Goal: Task Accomplishment & Management: Manage account settings

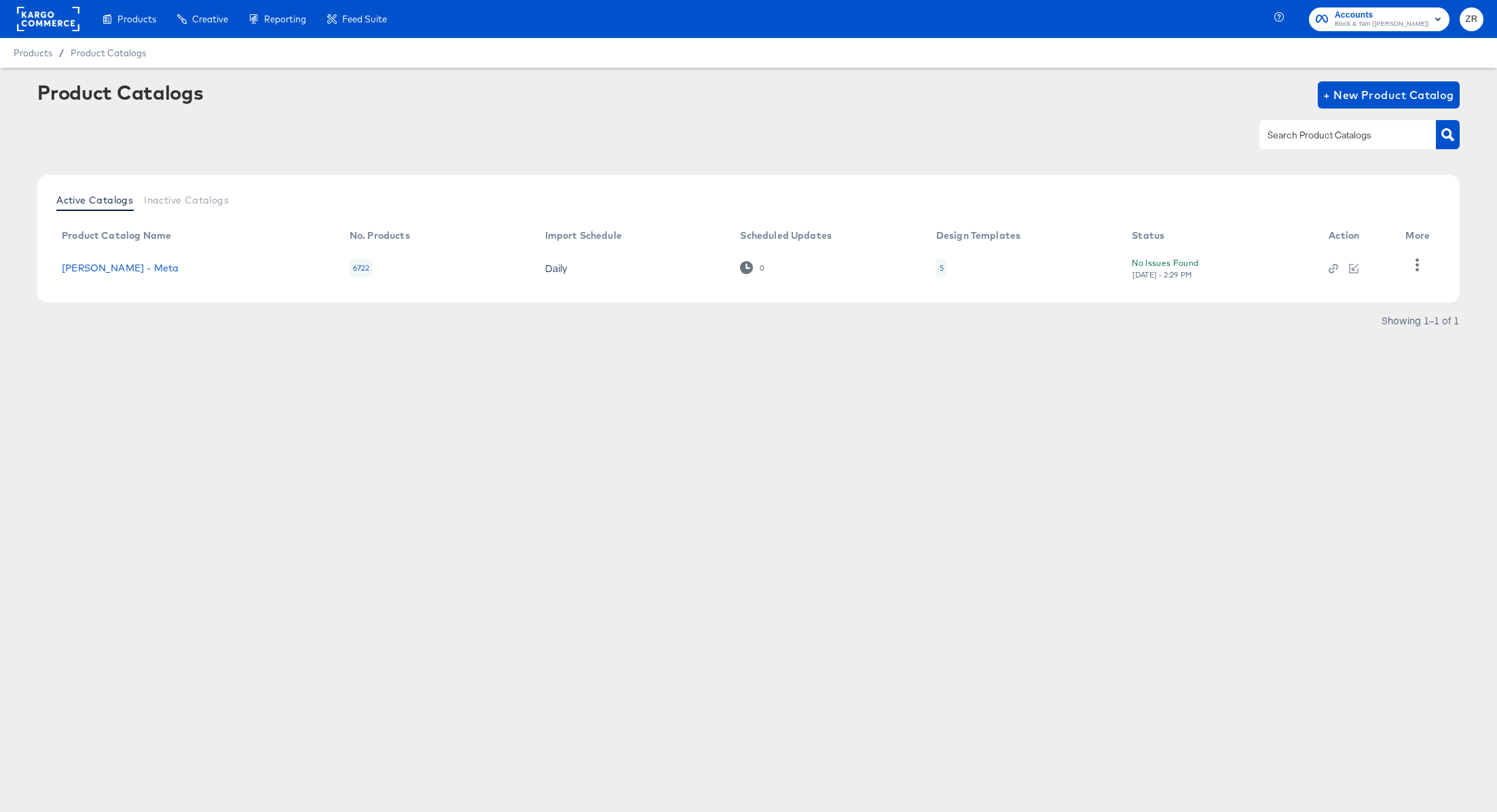
click at [211, 373] on article "Product Catalogs + New Product Catalog Active Catalogs Inactive Catalogs Produc…" at bounding box center [748, 222] width 1497 height 311
click at [1462, 23] on button "ZR" at bounding box center [1471, 20] width 24 height 24
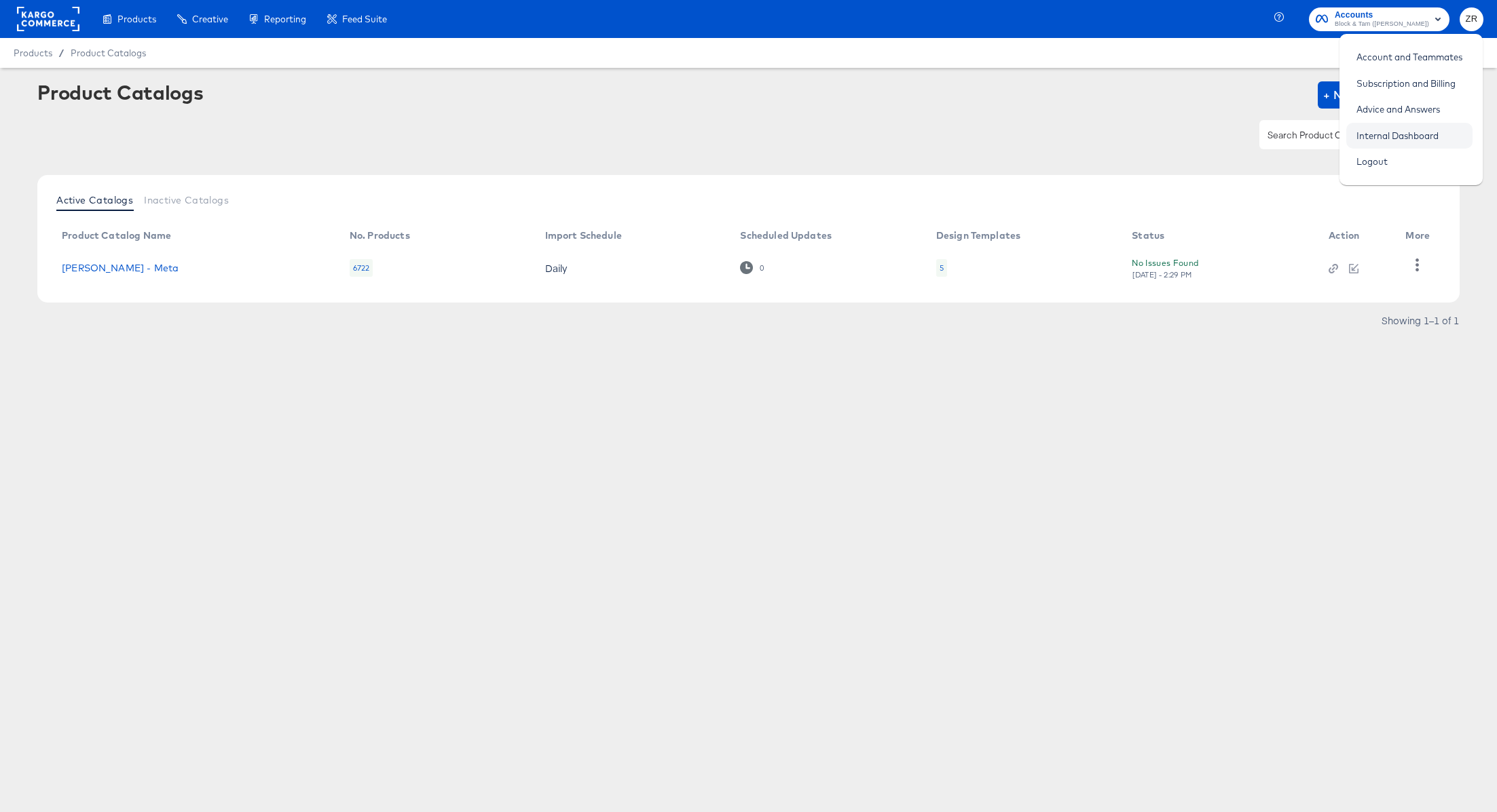
click at [1403, 126] on link "Internal Dashboard" at bounding box center [1397, 135] width 102 height 25
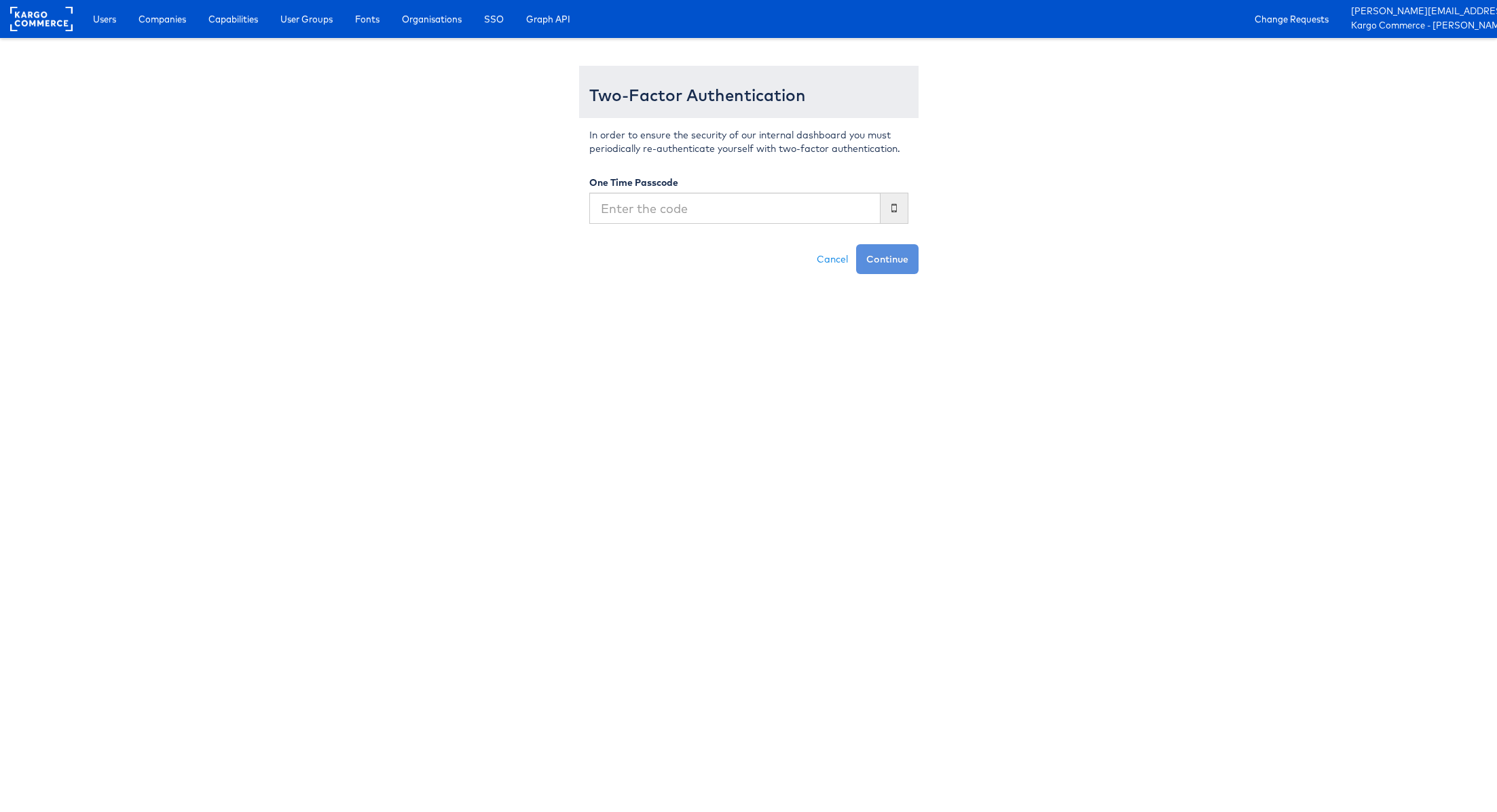
click at [723, 204] on input "text" at bounding box center [734, 207] width 291 height 31
type input "710599"
click at [856, 244] on button "Continue" at bounding box center [886, 259] width 63 height 30
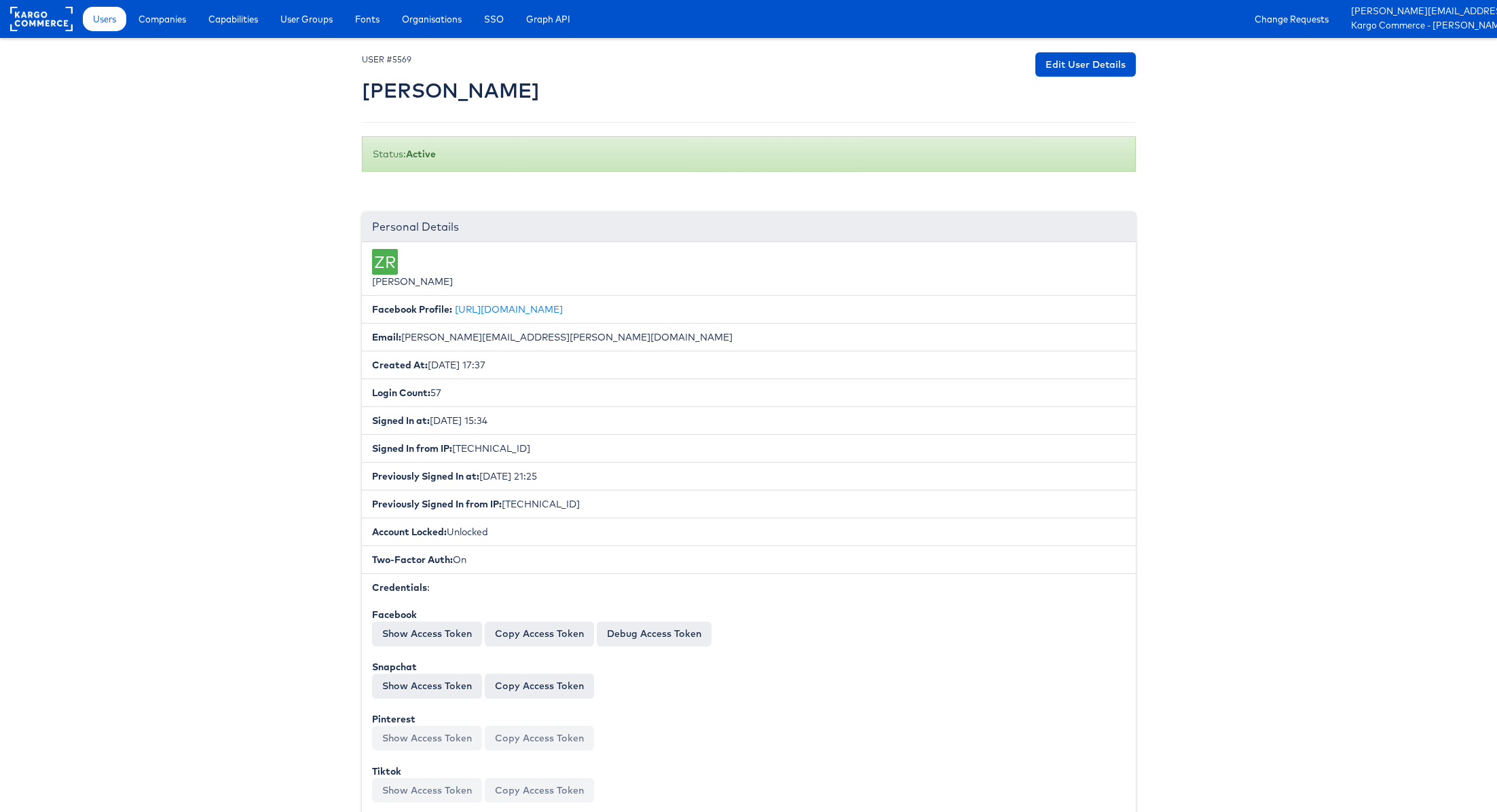
click at [106, 27] on link "Users" at bounding box center [104, 19] width 44 height 25
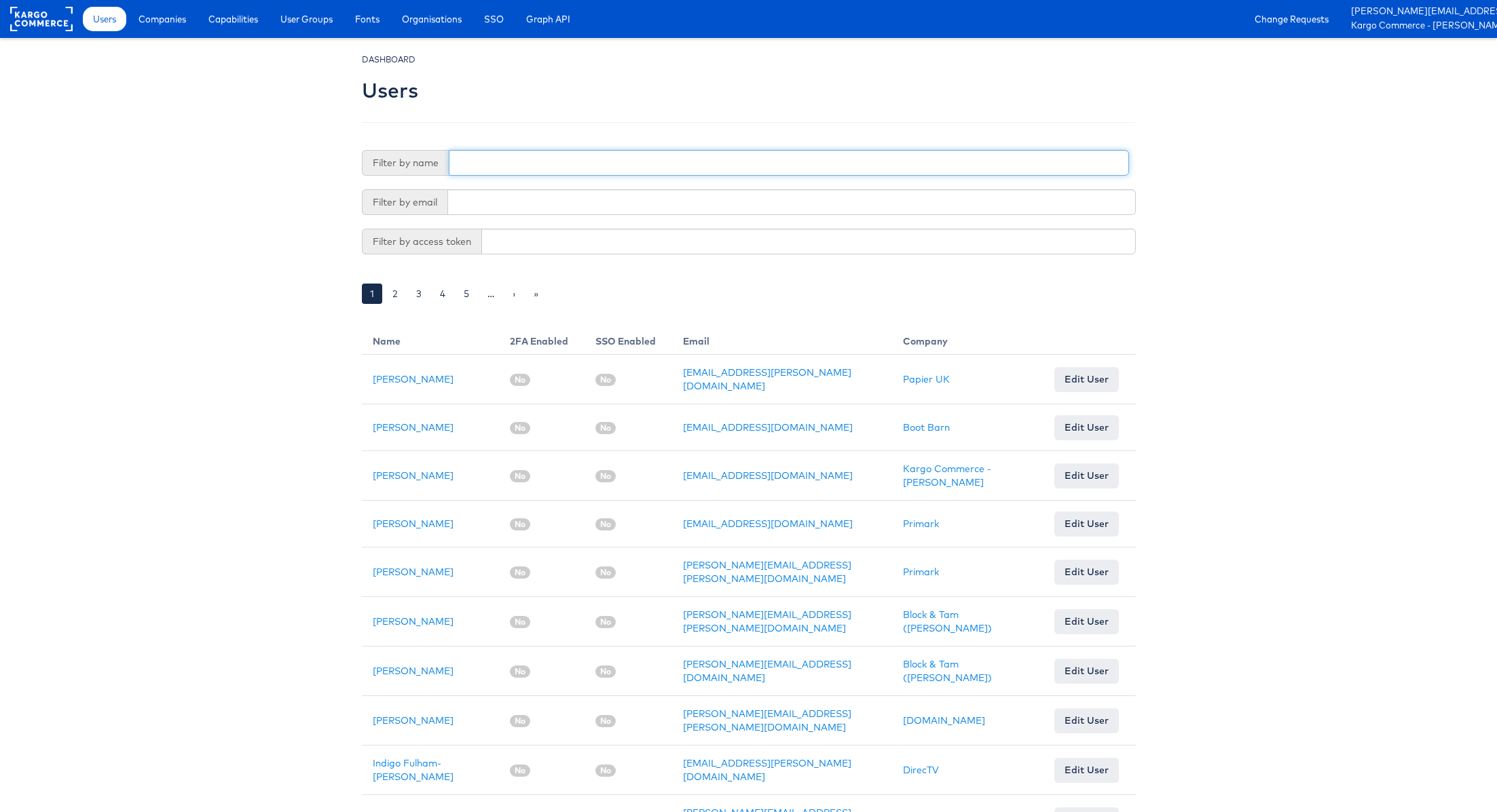
click at [484, 167] on input "text" at bounding box center [788, 163] width 680 height 26
type input "Rajesh"
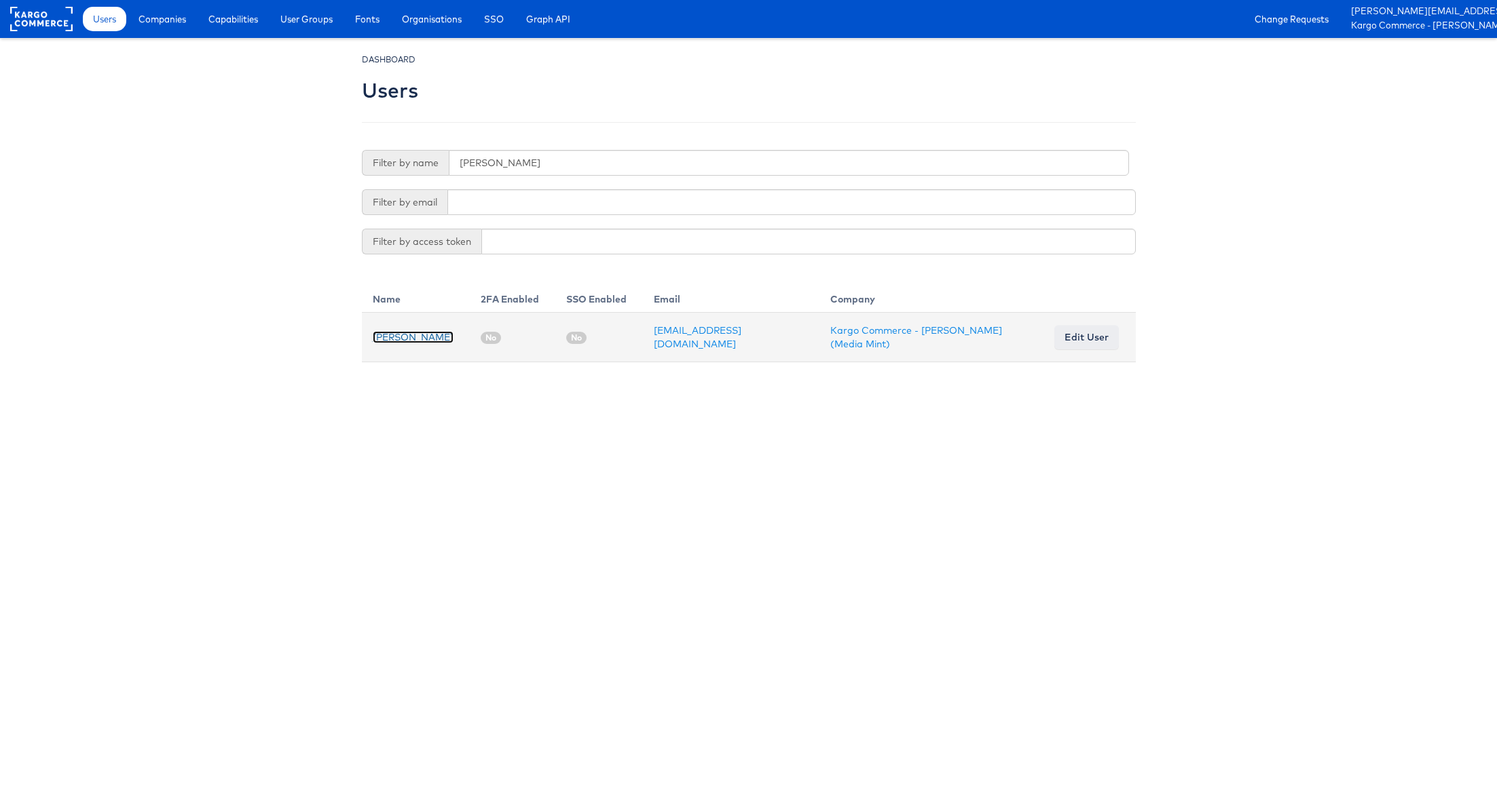
click at [401, 334] on link "[PERSON_NAME]" at bounding box center [412, 338] width 80 height 12
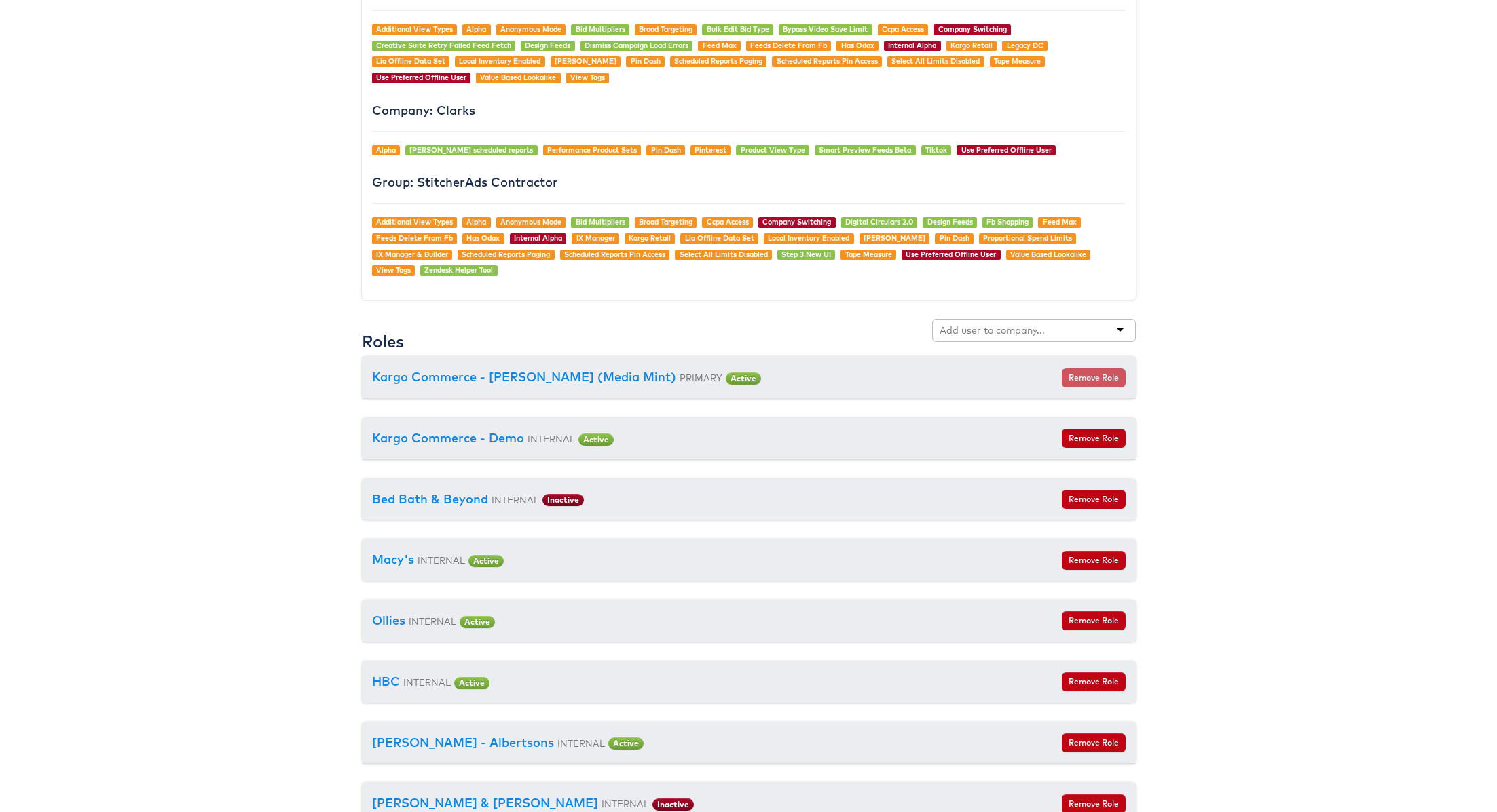
scroll to position [1233, 0]
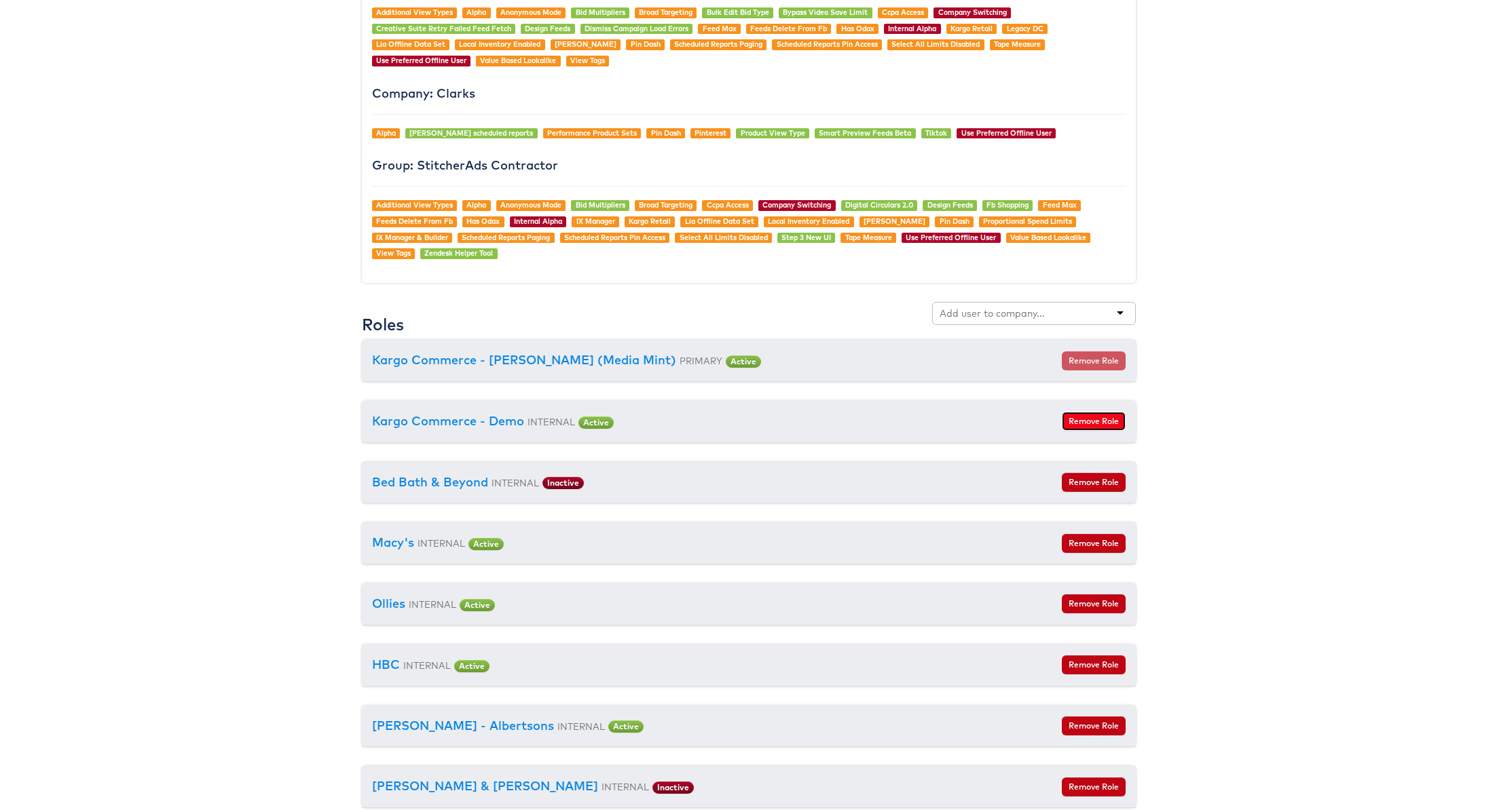
click at [1081, 412] on button "Remove Role" at bounding box center [1093, 421] width 64 height 19
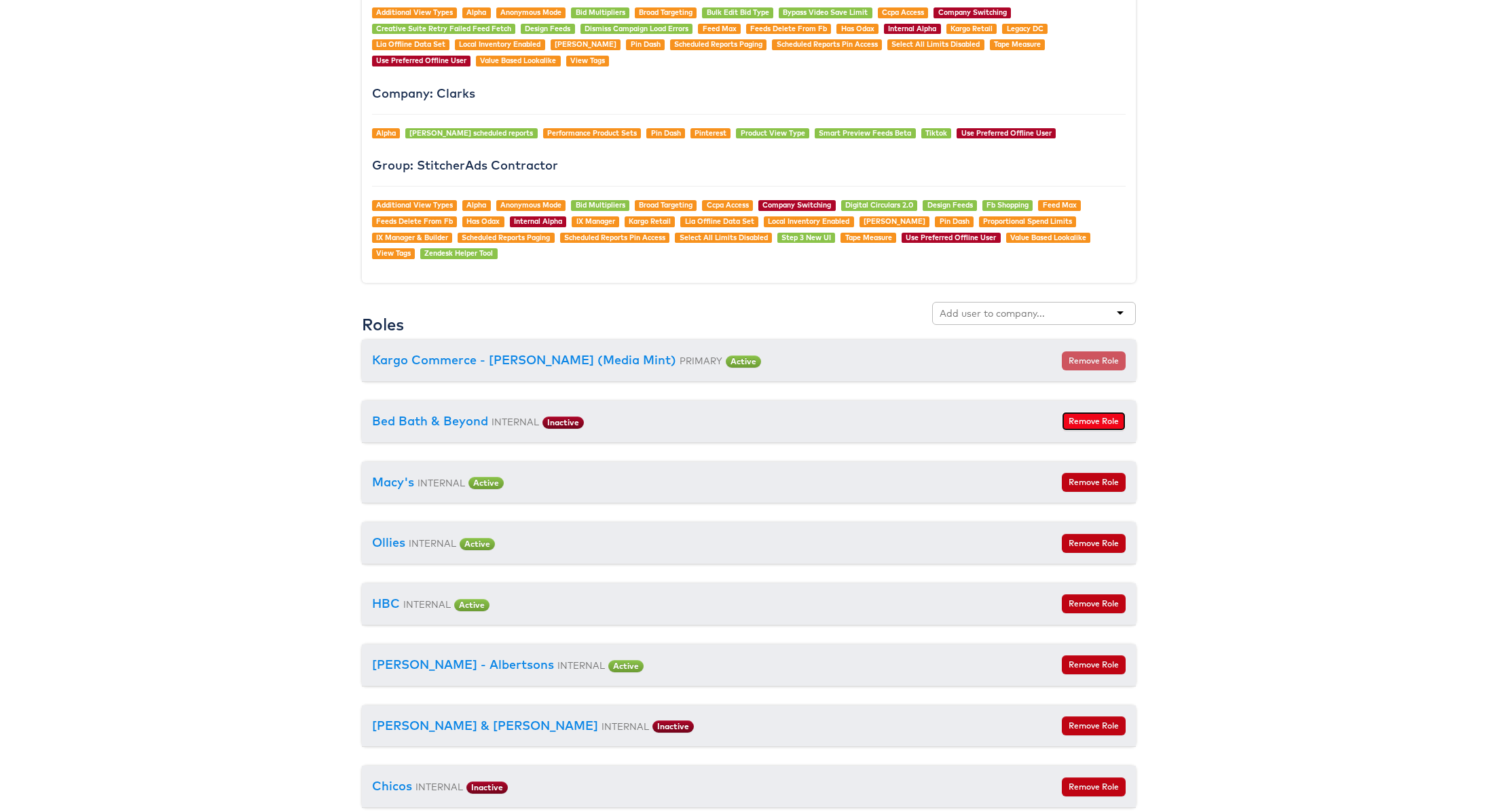
click at [1102, 414] on button "Remove Role" at bounding box center [1093, 421] width 64 height 19
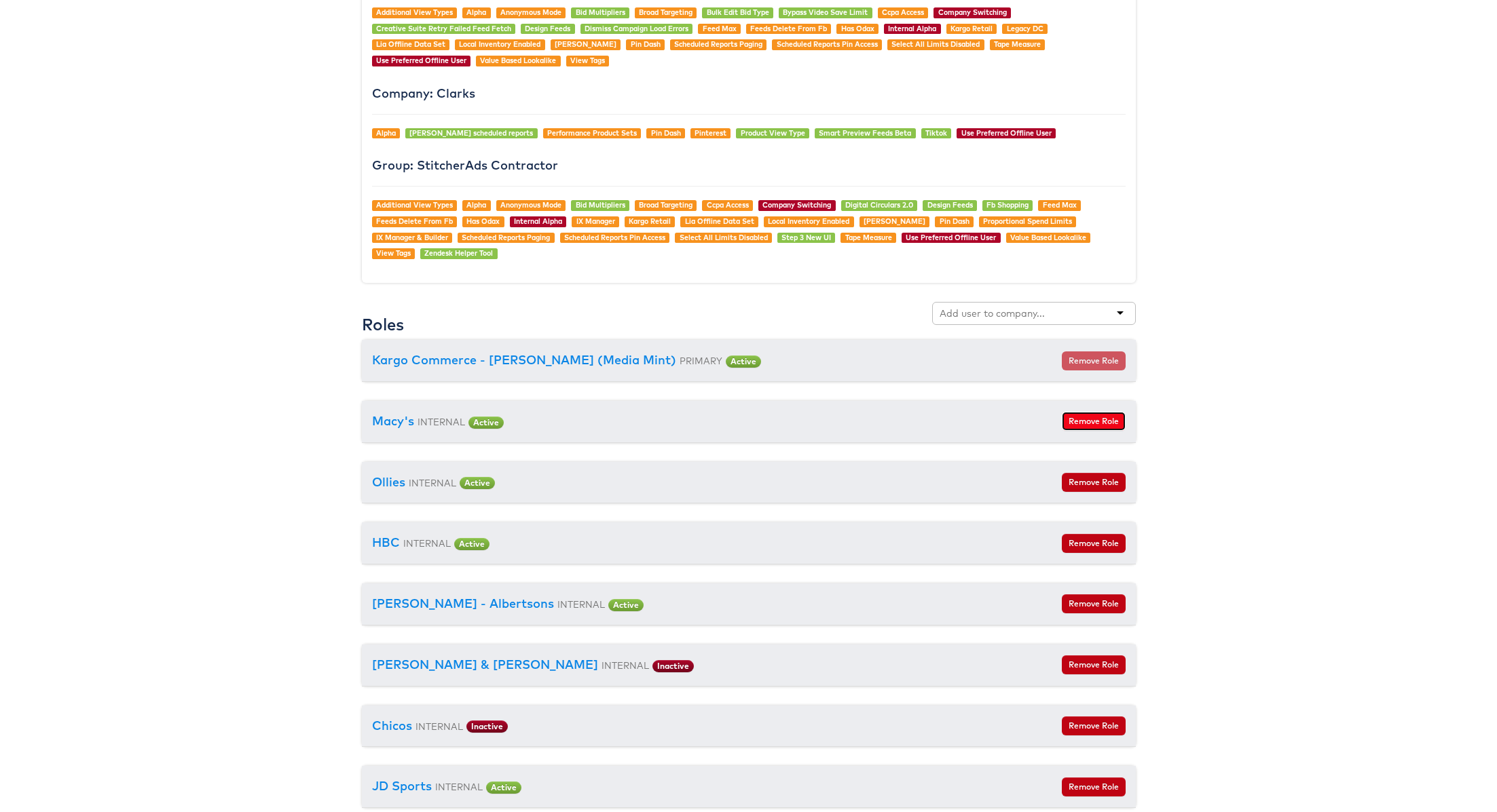
click at [1091, 415] on button "Remove Role" at bounding box center [1093, 421] width 64 height 19
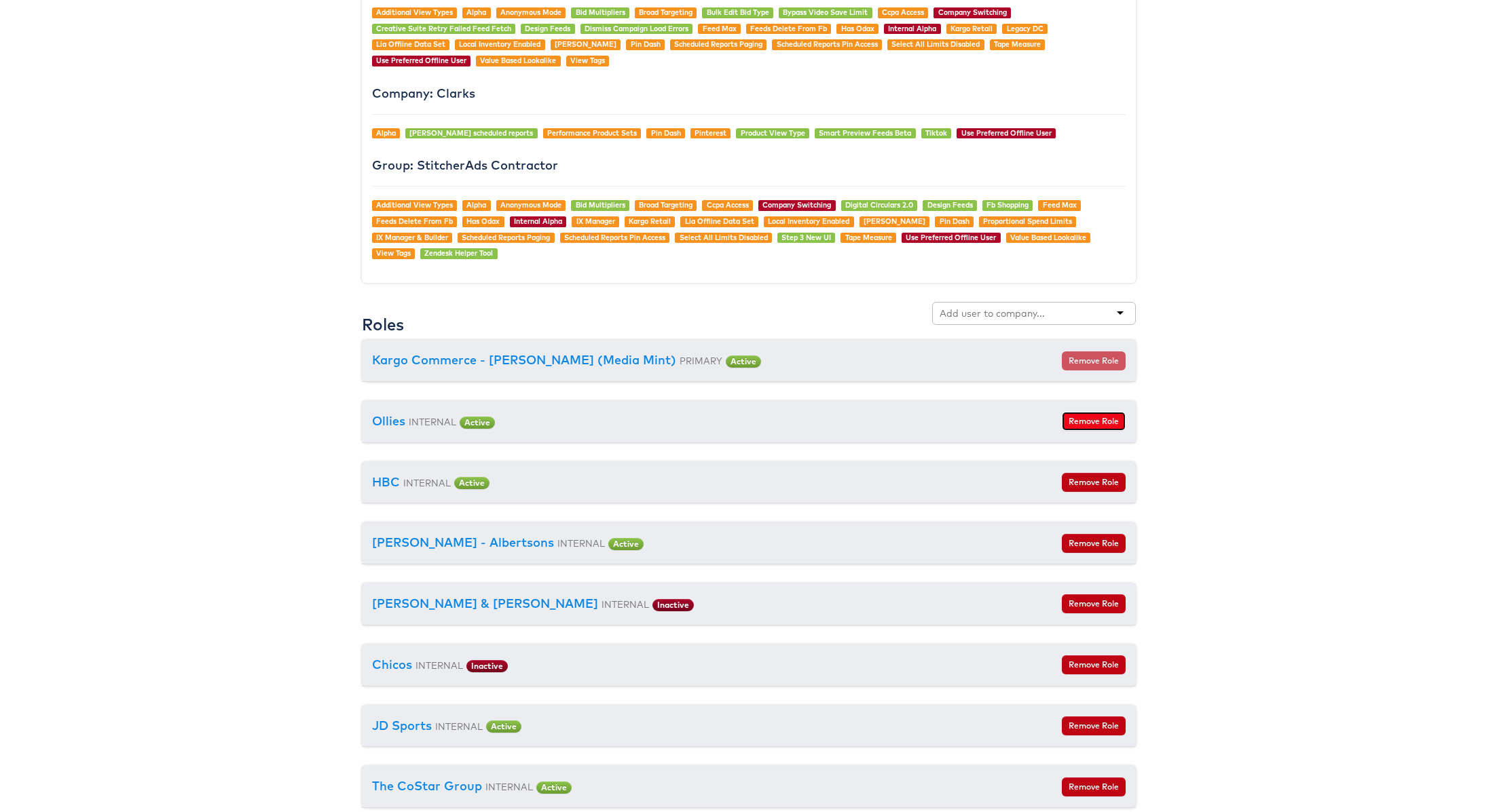
click at [1099, 418] on button "Remove Role" at bounding box center [1093, 421] width 64 height 19
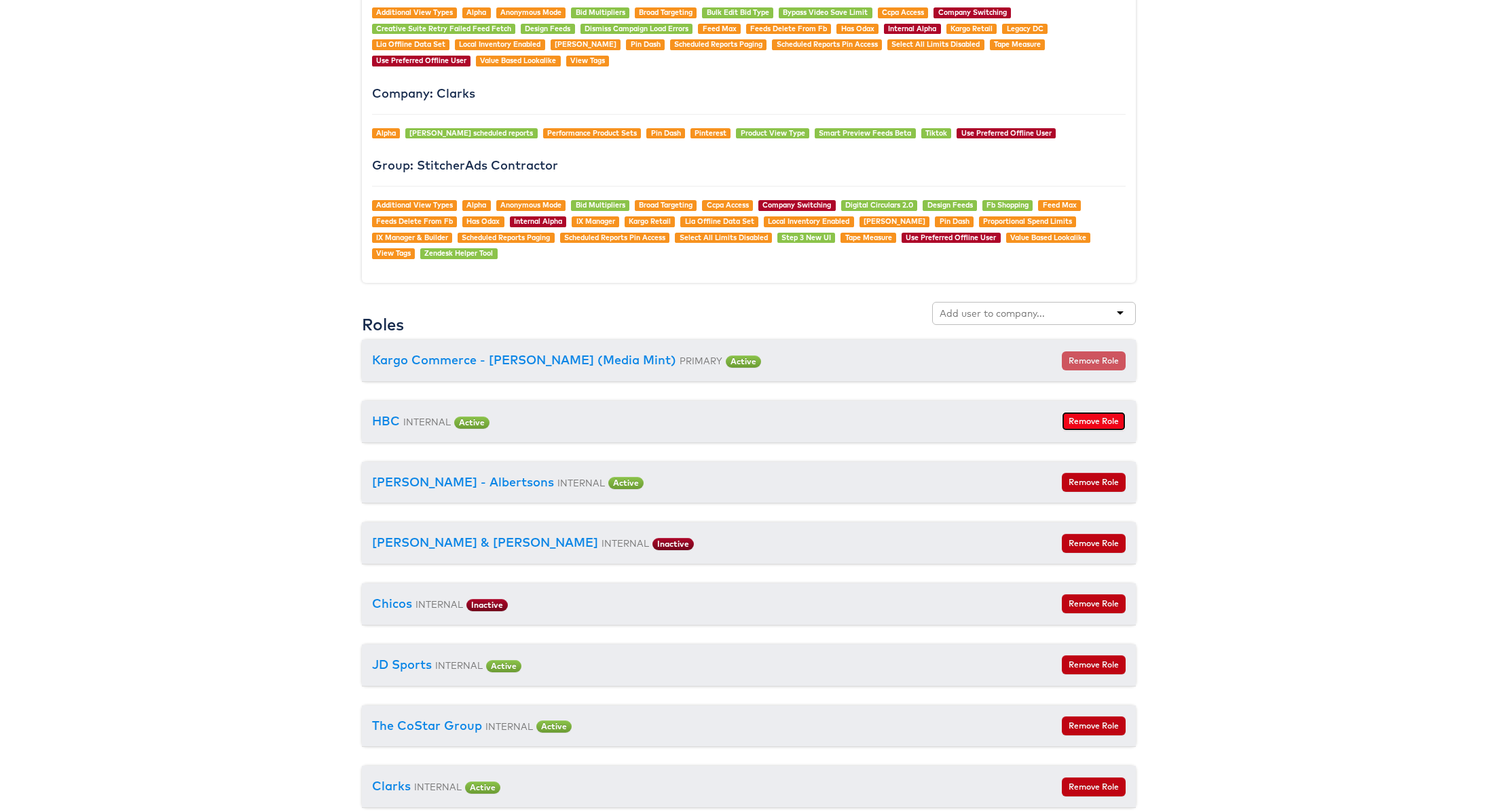
click at [1093, 415] on button "Remove Role" at bounding box center [1093, 421] width 64 height 19
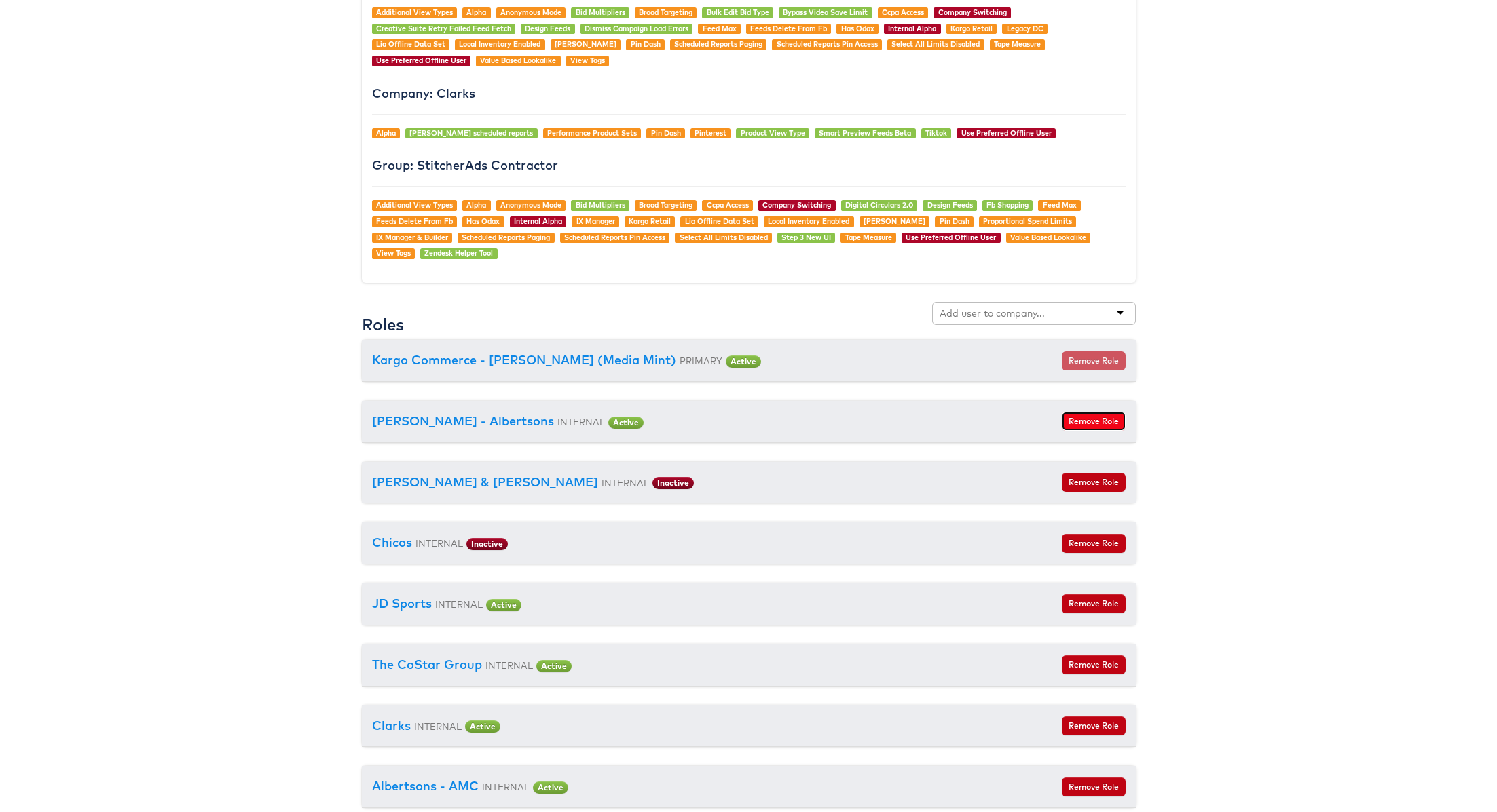
click at [1103, 416] on button "Remove Role" at bounding box center [1093, 421] width 64 height 19
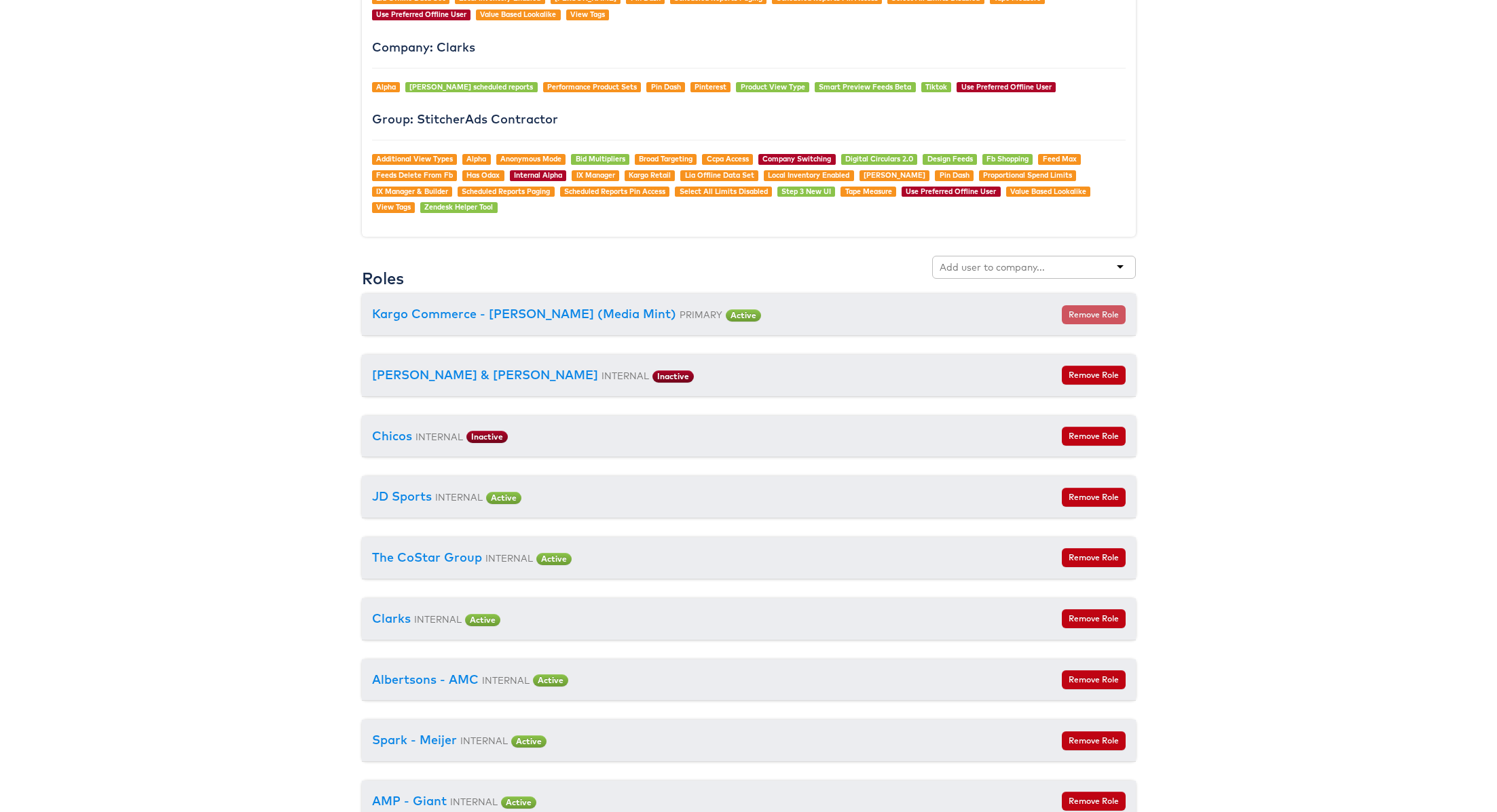
scroll to position [1299, 0]
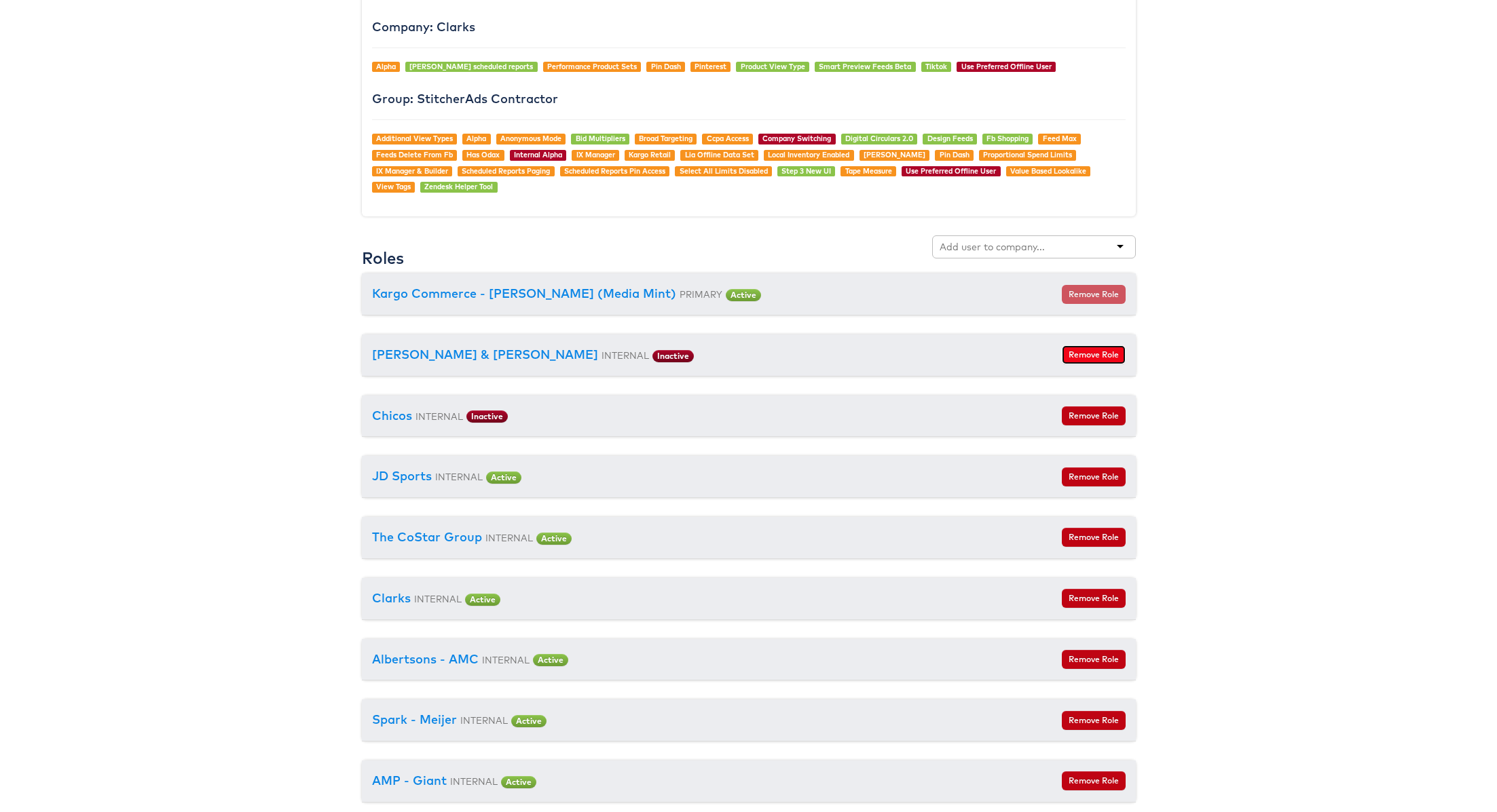
click at [1102, 347] on button "Remove Role" at bounding box center [1093, 354] width 64 height 19
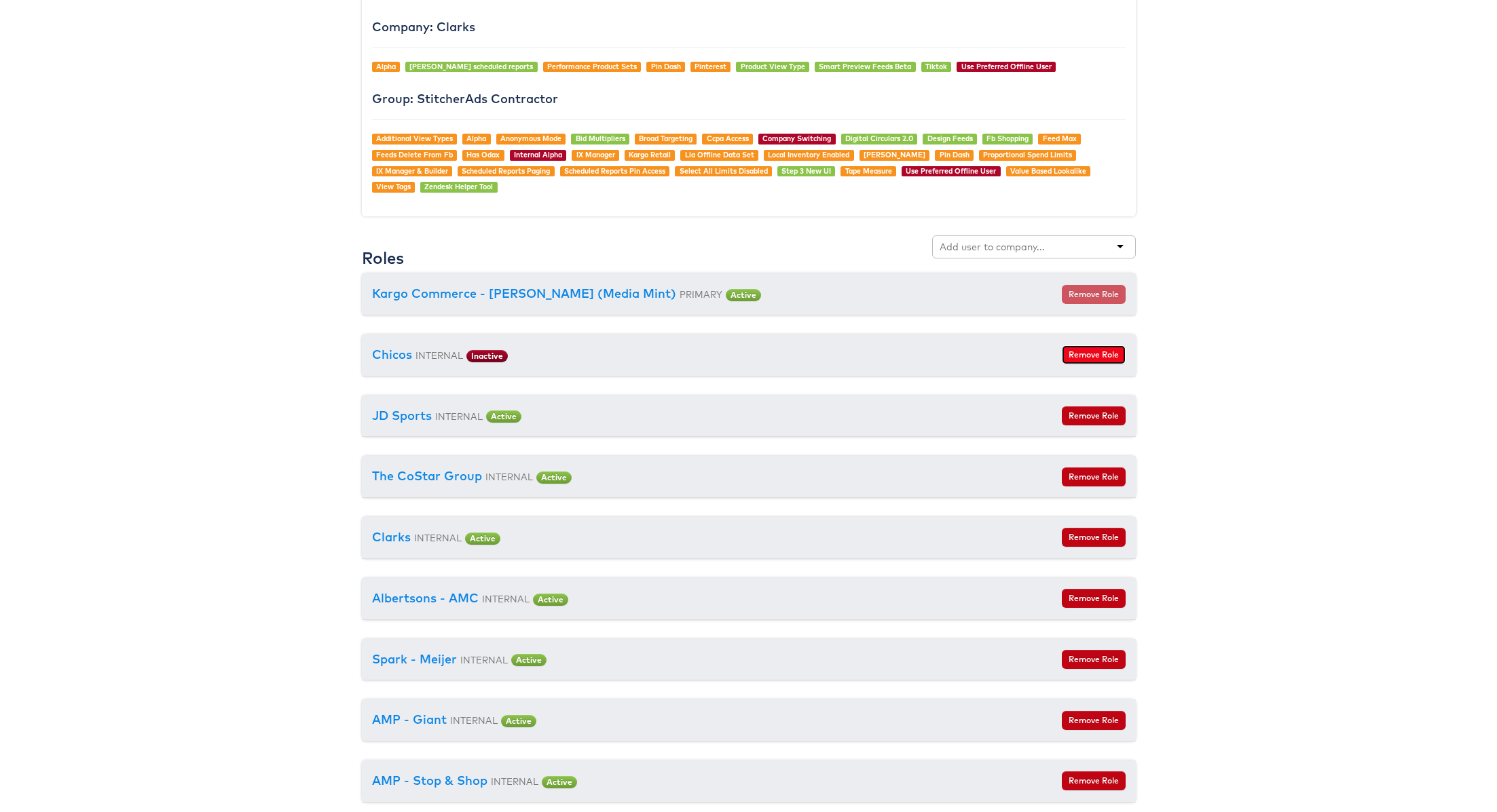
click at [1082, 350] on button "Remove Role" at bounding box center [1093, 354] width 64 height 19
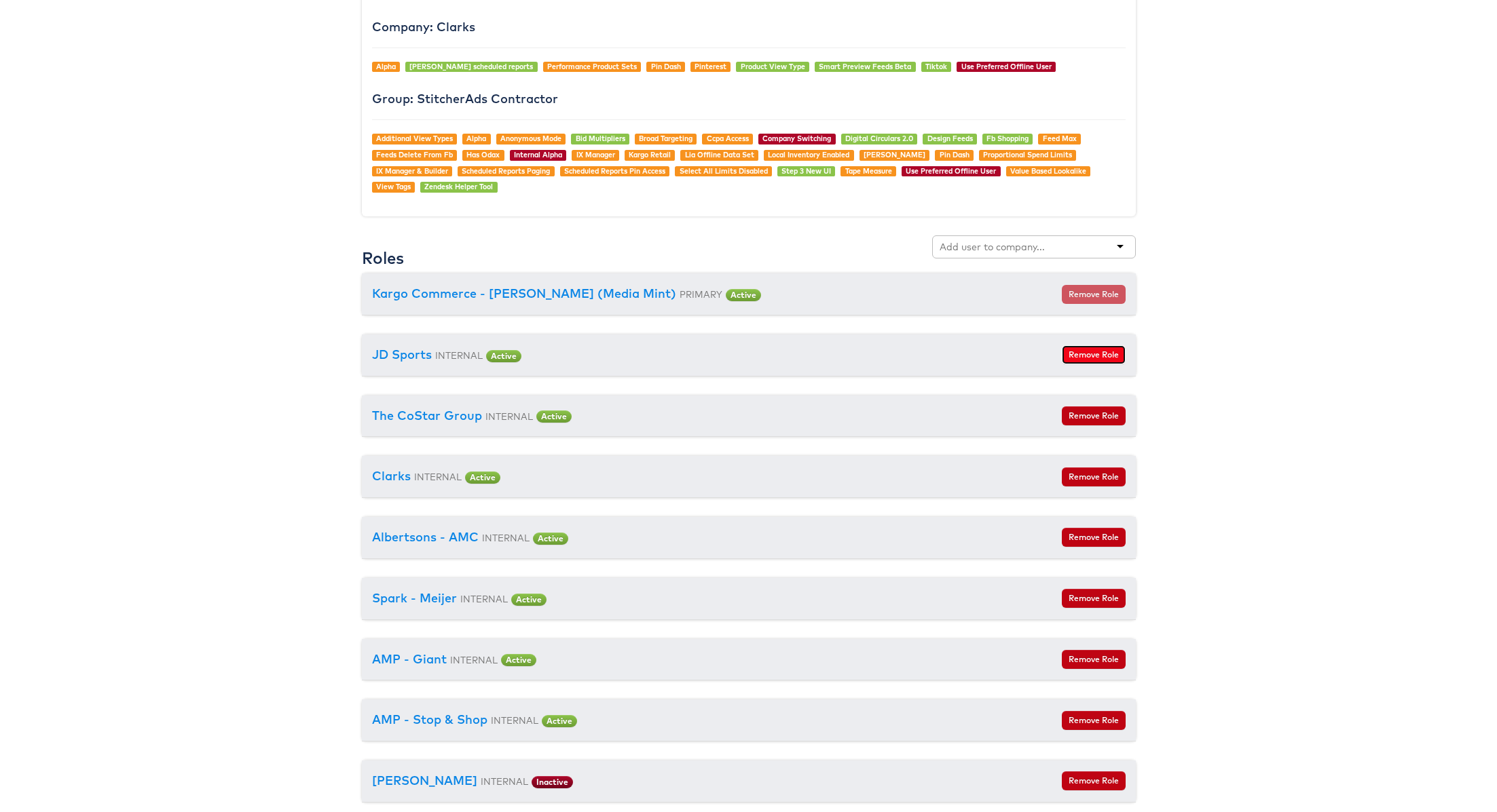
click at [1102, 356] on button "Remove Role" at bounding box center [1093, 354] width 64 height 19
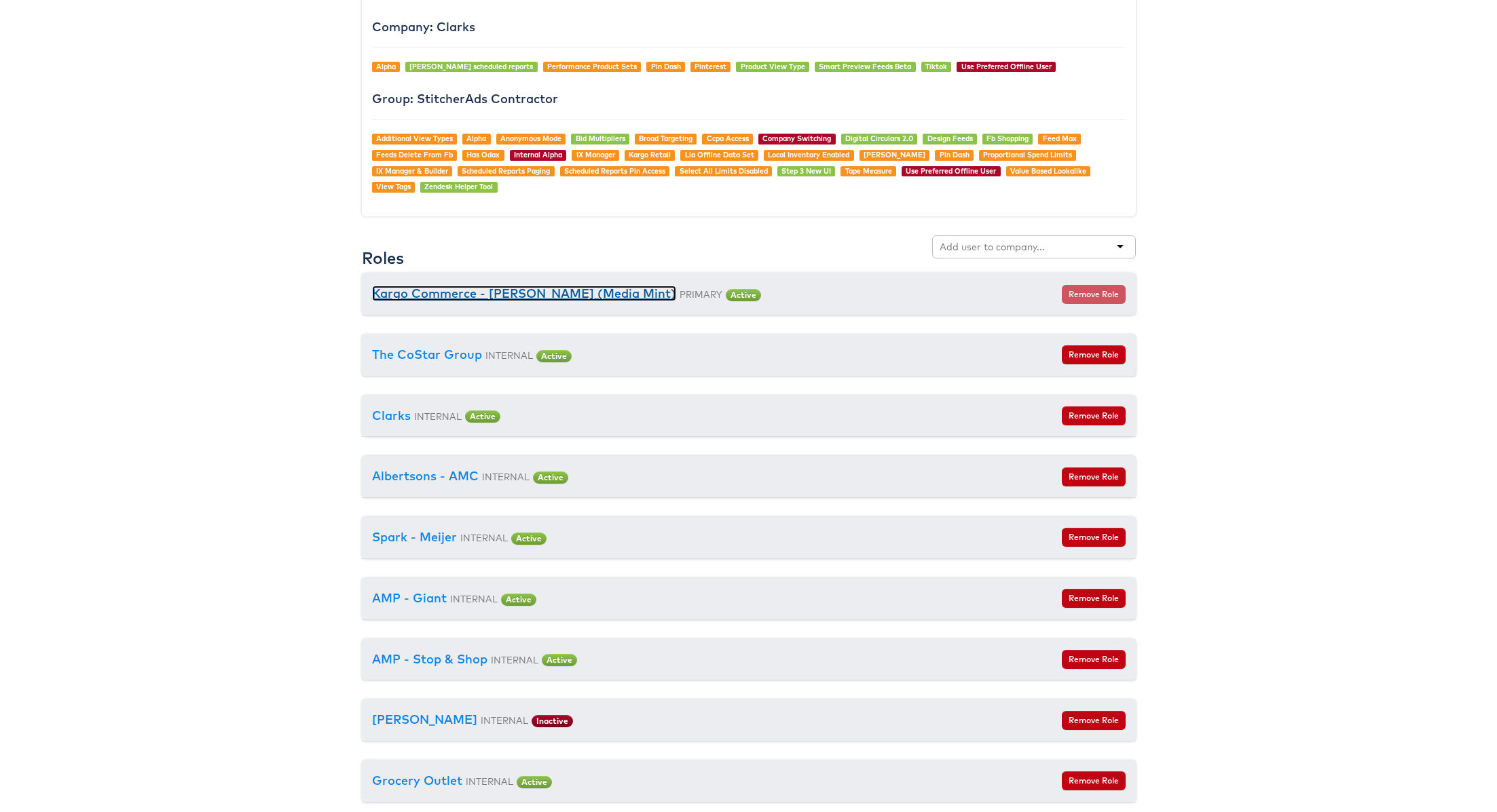
click at [584, 292] on link "Kargo Commerce - [PERSON_NAME] (Media Mint)" at bounding box center [524, 294] width 304 height 16
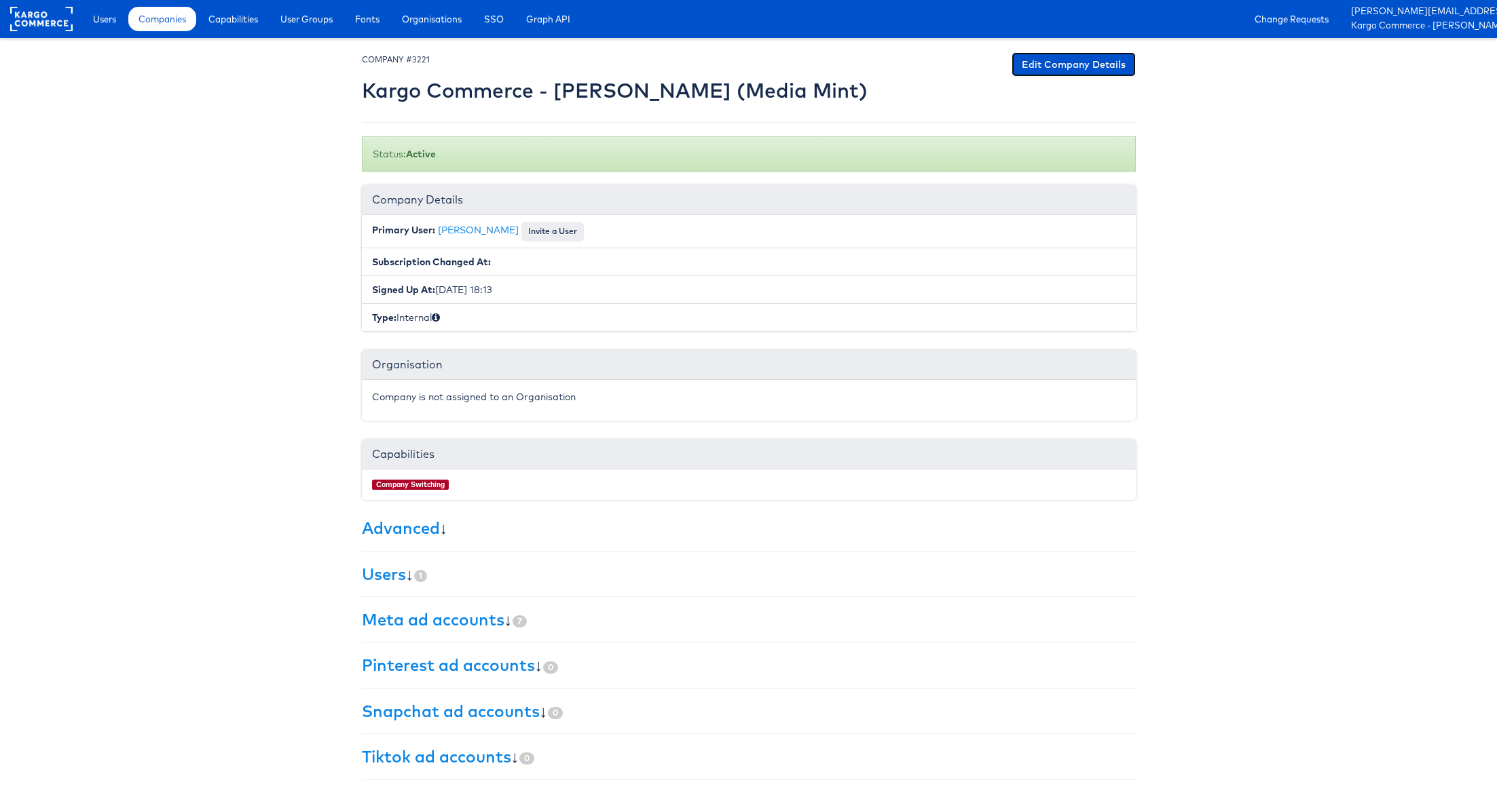
click at [1059, 68] on link "Edit Company Details" at bounding box center [1073, 65] width 124 height 25
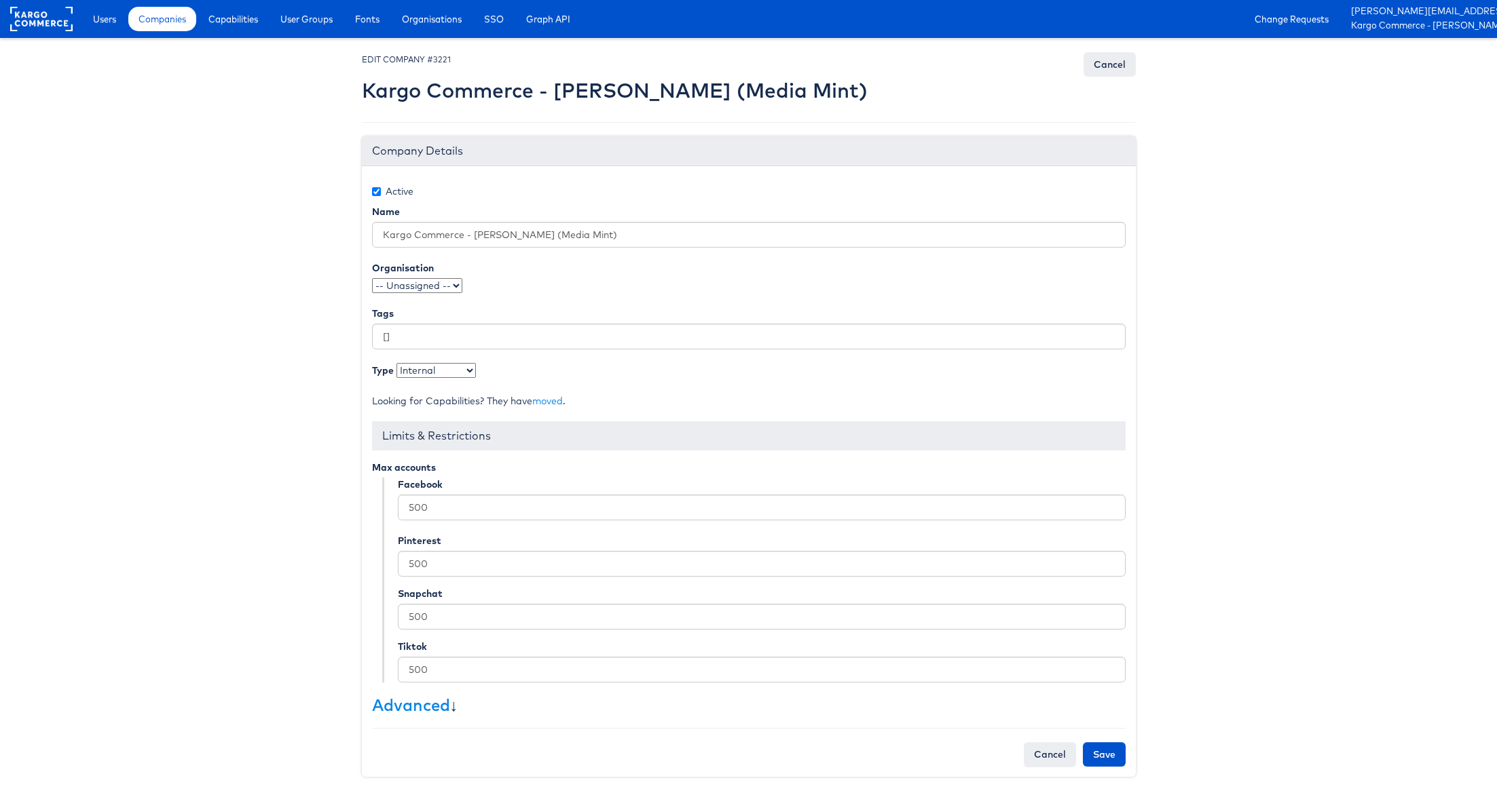
click at [433, 369] on select "- Select type - Internal External" at bounding box center [436, 370] width 79 height 15
click at [417, 285] on select "-- Unassigned -- qaSSO 124.1test OKTA" at bounding box center [417, 285] width 90 height 15
click at [376, 189] on input "Active" at bounding box center [376, 192] width 9 height 9
checkbox input "false"
click at [1102, 747] on input "Save" at bounding box center [1104, 754] width 43 height 25
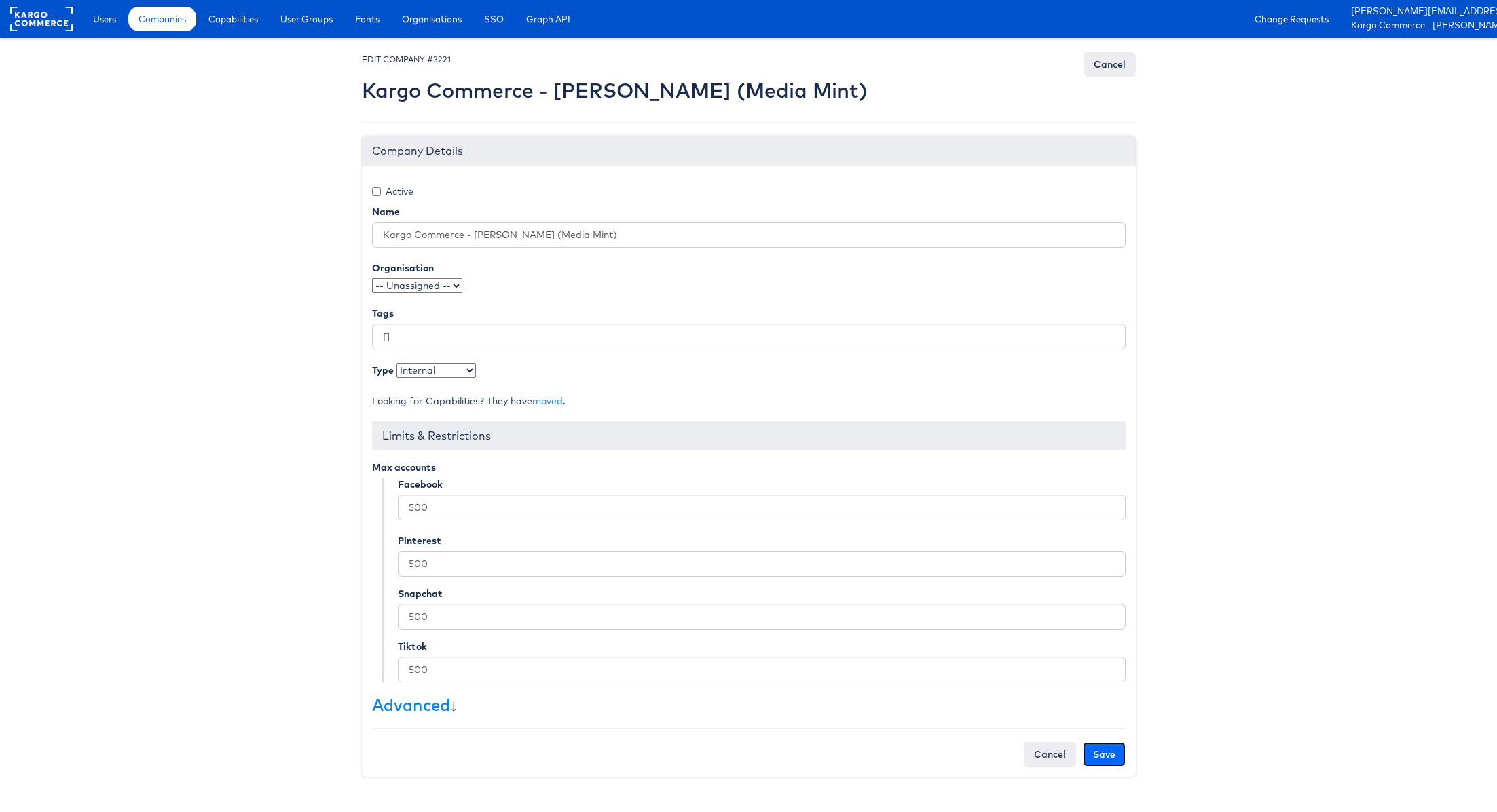
type input "Saving..."
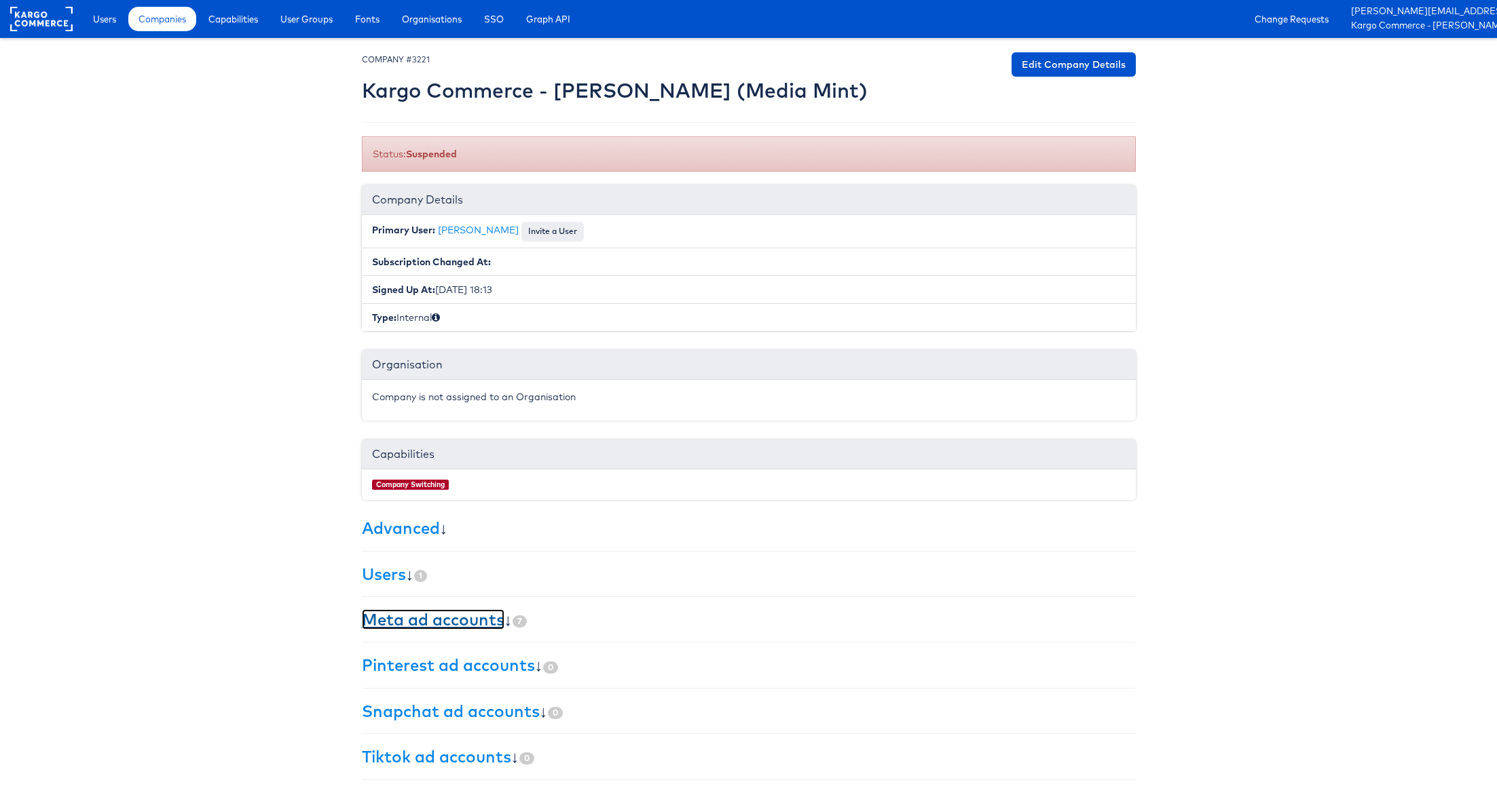
click at [438, 617] on link "Meta ad accounts" at bounding box center [433, 619] width 143 height 21
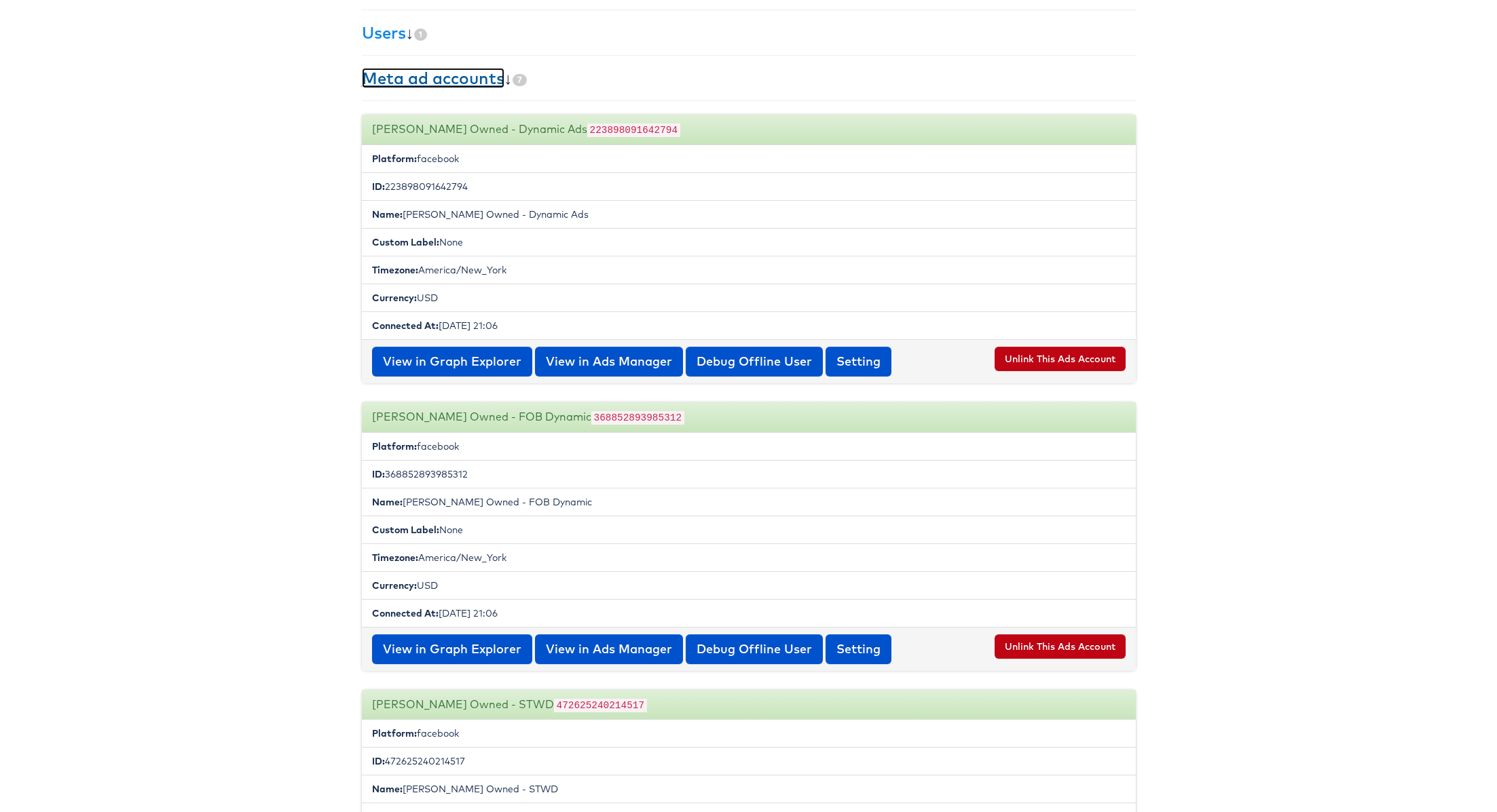
scroll to position [531, 0]
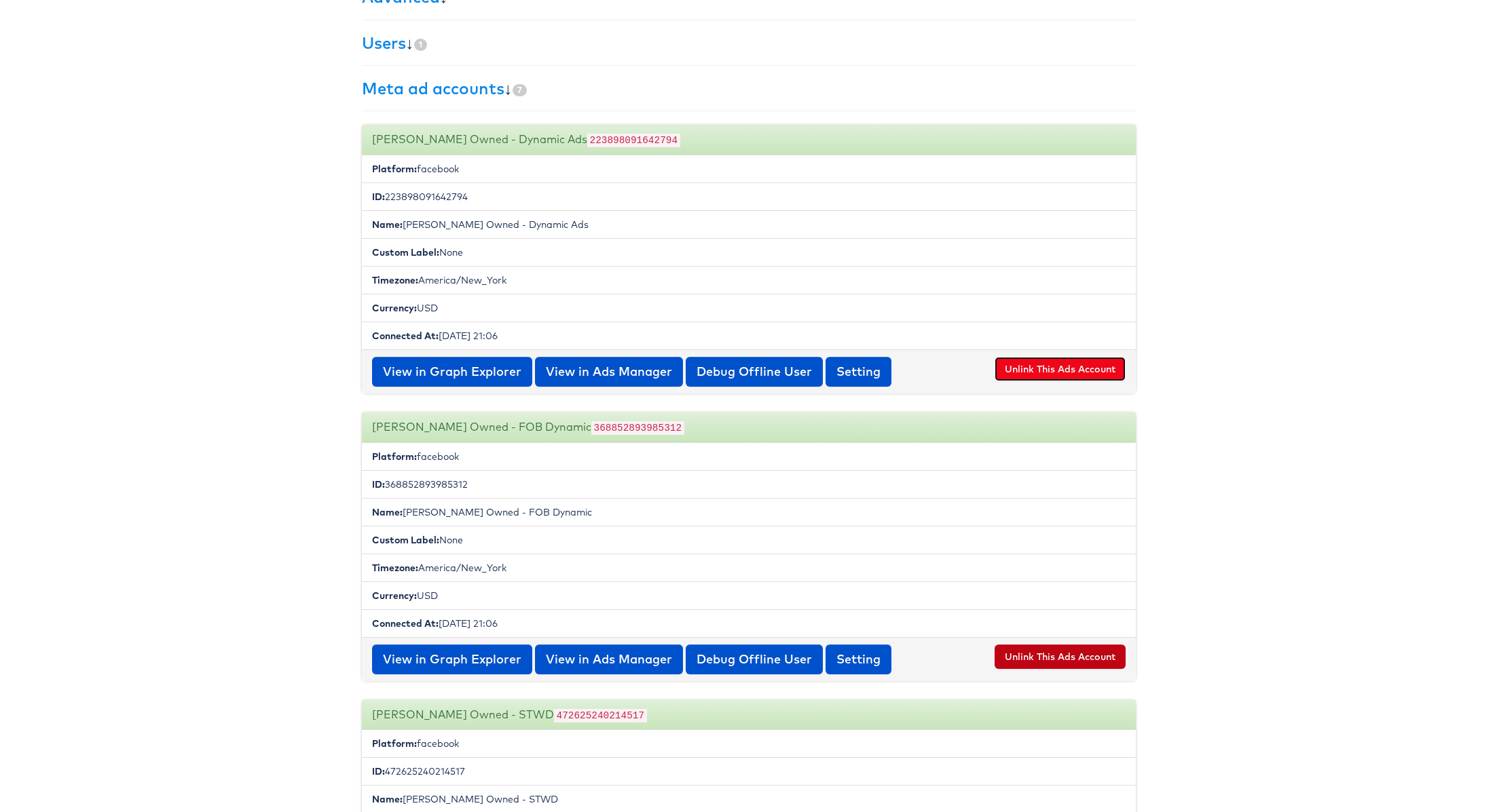
click at [1031, 359] on button "Unlink This Ads Account" at bounding box center [1060, 369] width 131 height 25
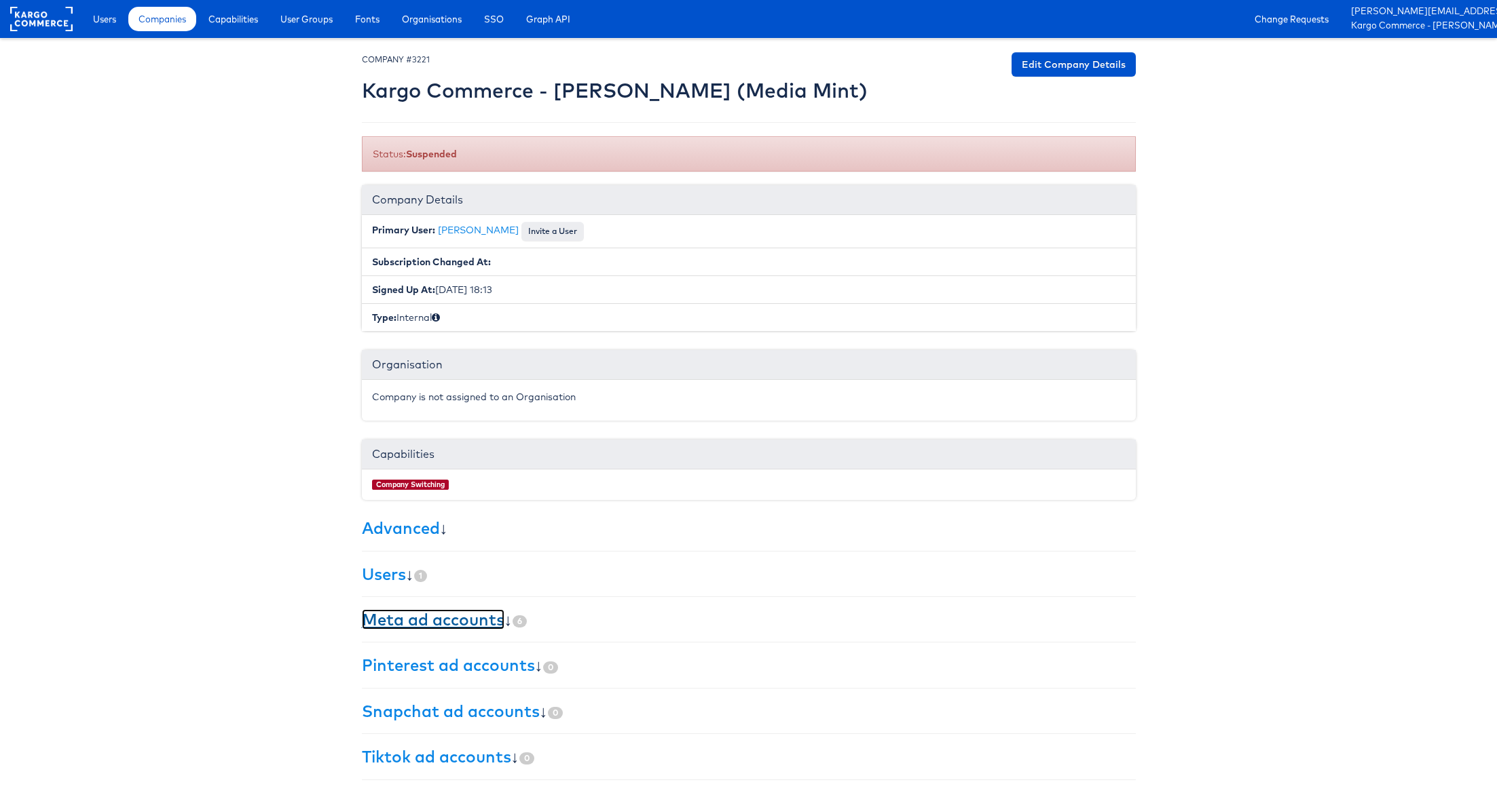
click at [438, 619] on link "Meta ad accounts" at bounding box center [433, 619] width 143 height 21
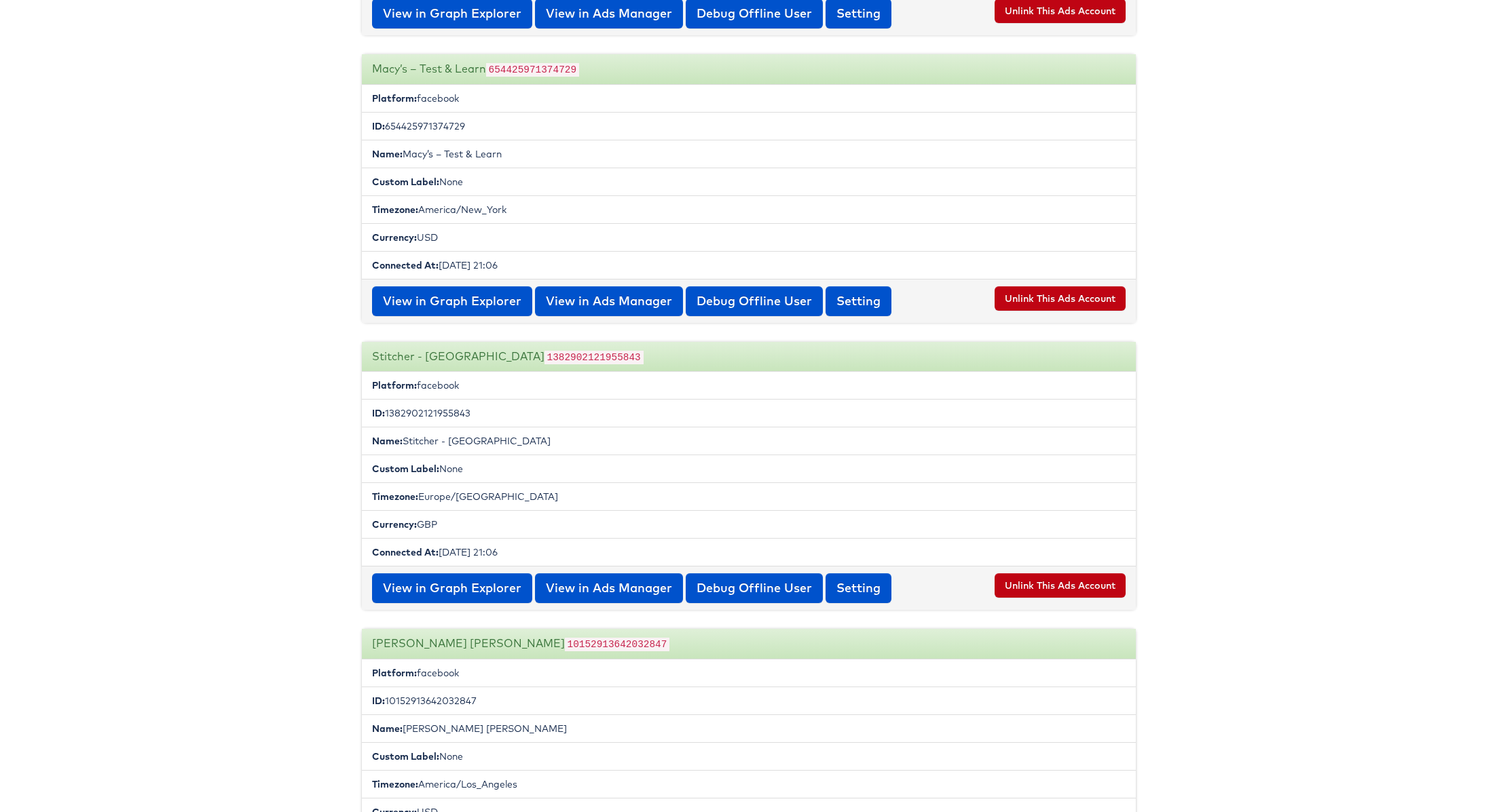
scroll to position [1686, 0]
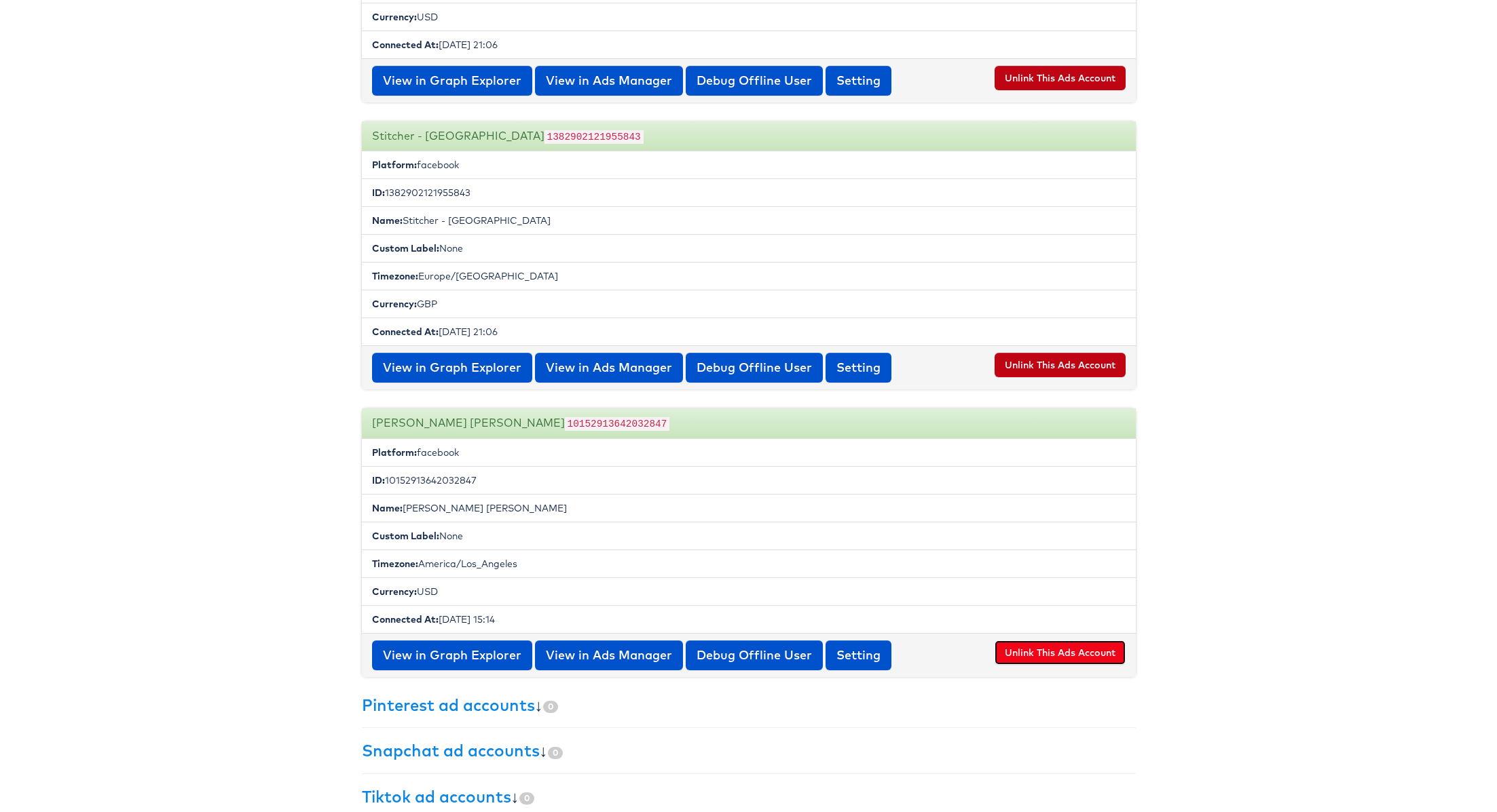
click at [1047, 640] on button "Unlink This Ads Account" at bounding box center [1060, 652] width 131 height 25
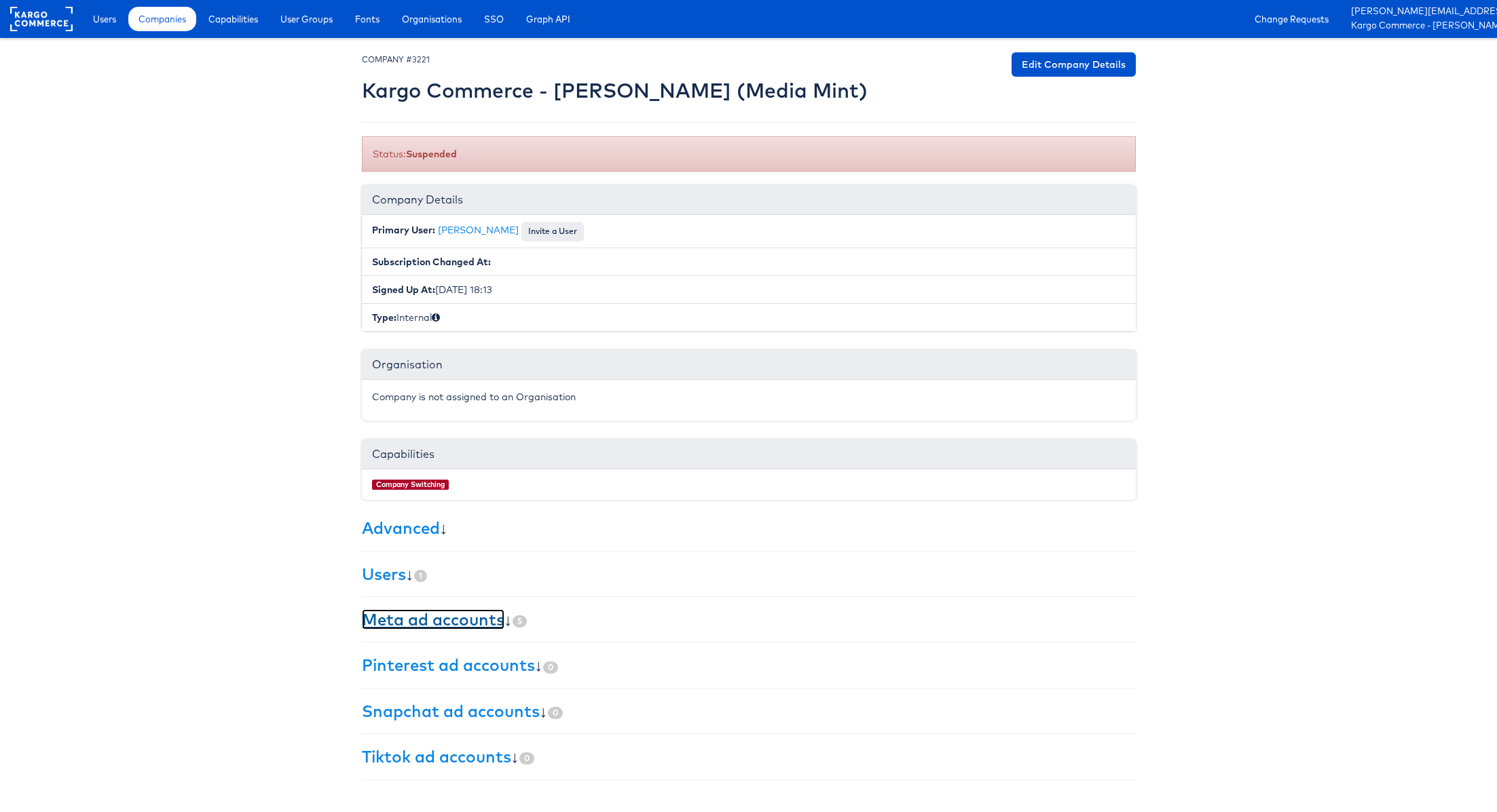
click at [437, 619] on link "Meta ad accounts" at bounding box center [433, 619] width 143 height 21
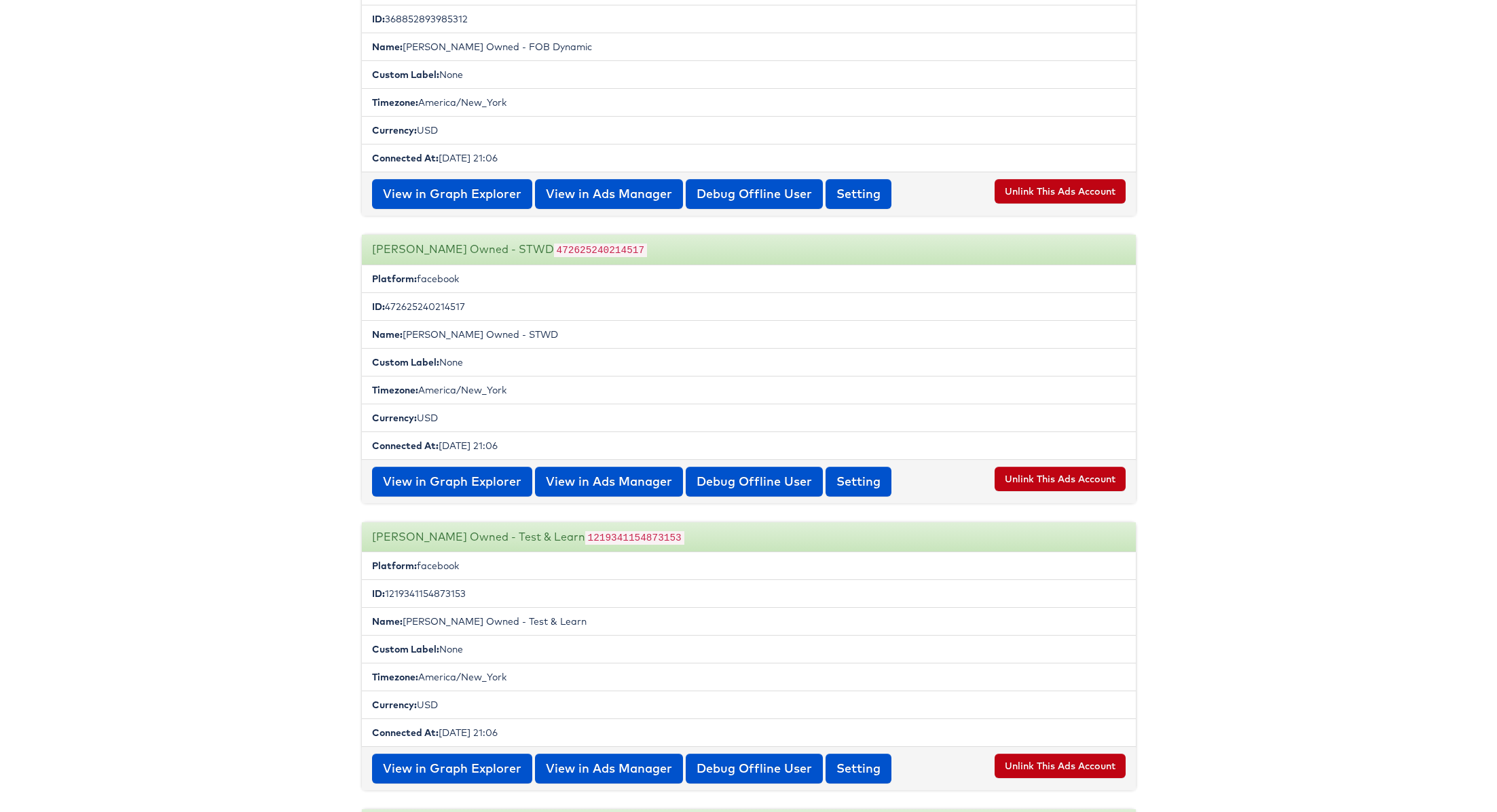
scroll to position [589, 0]
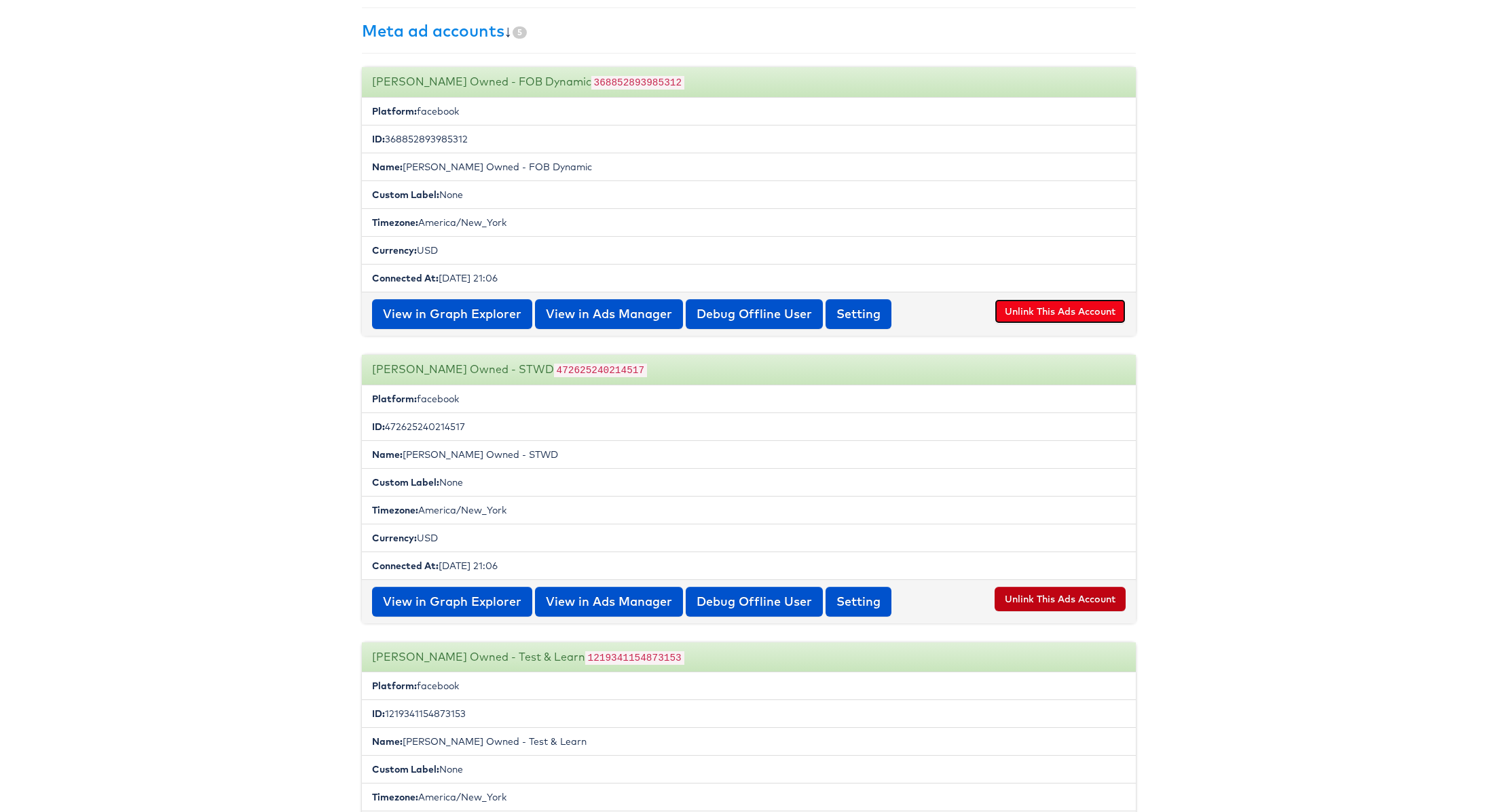
click at [1063, 306] on button "Unlink This Ads Account" at bounding box center [1060, 312] width 131 height 25
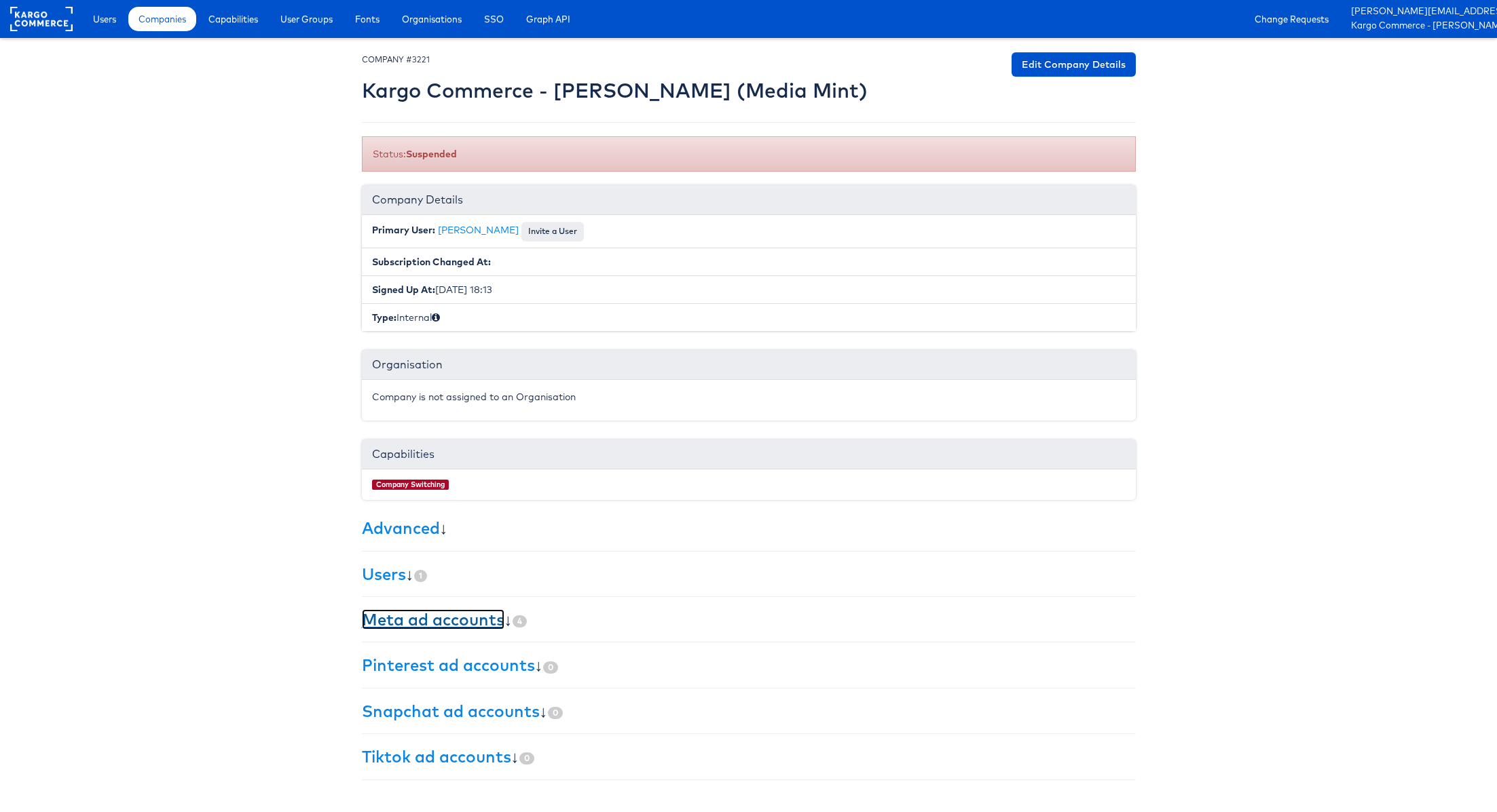
click at [429, 615] on link "Meta ad accounts" at bounding box center [433, 619] width 143 height 21
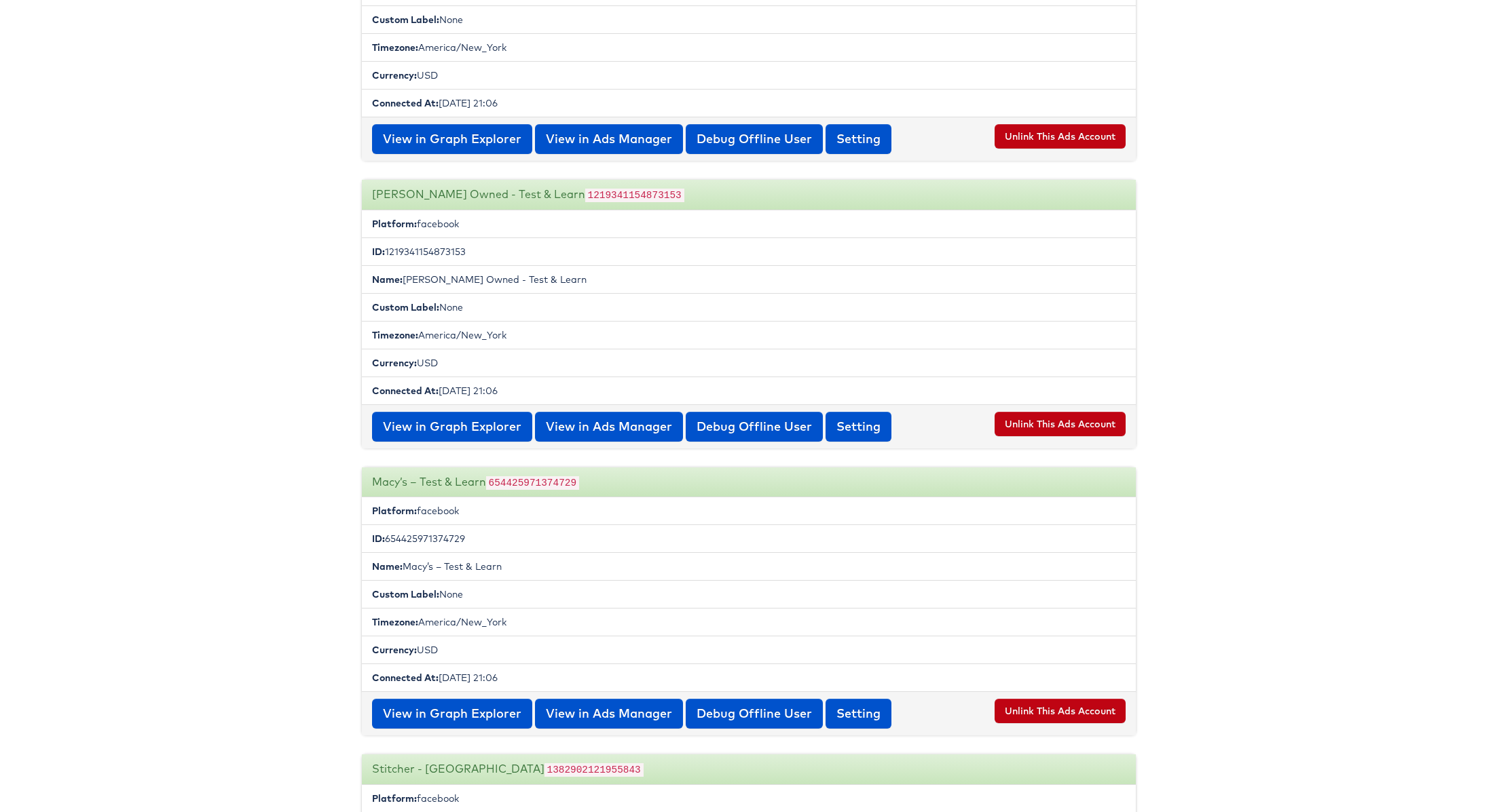
scroll to position [585, 0]
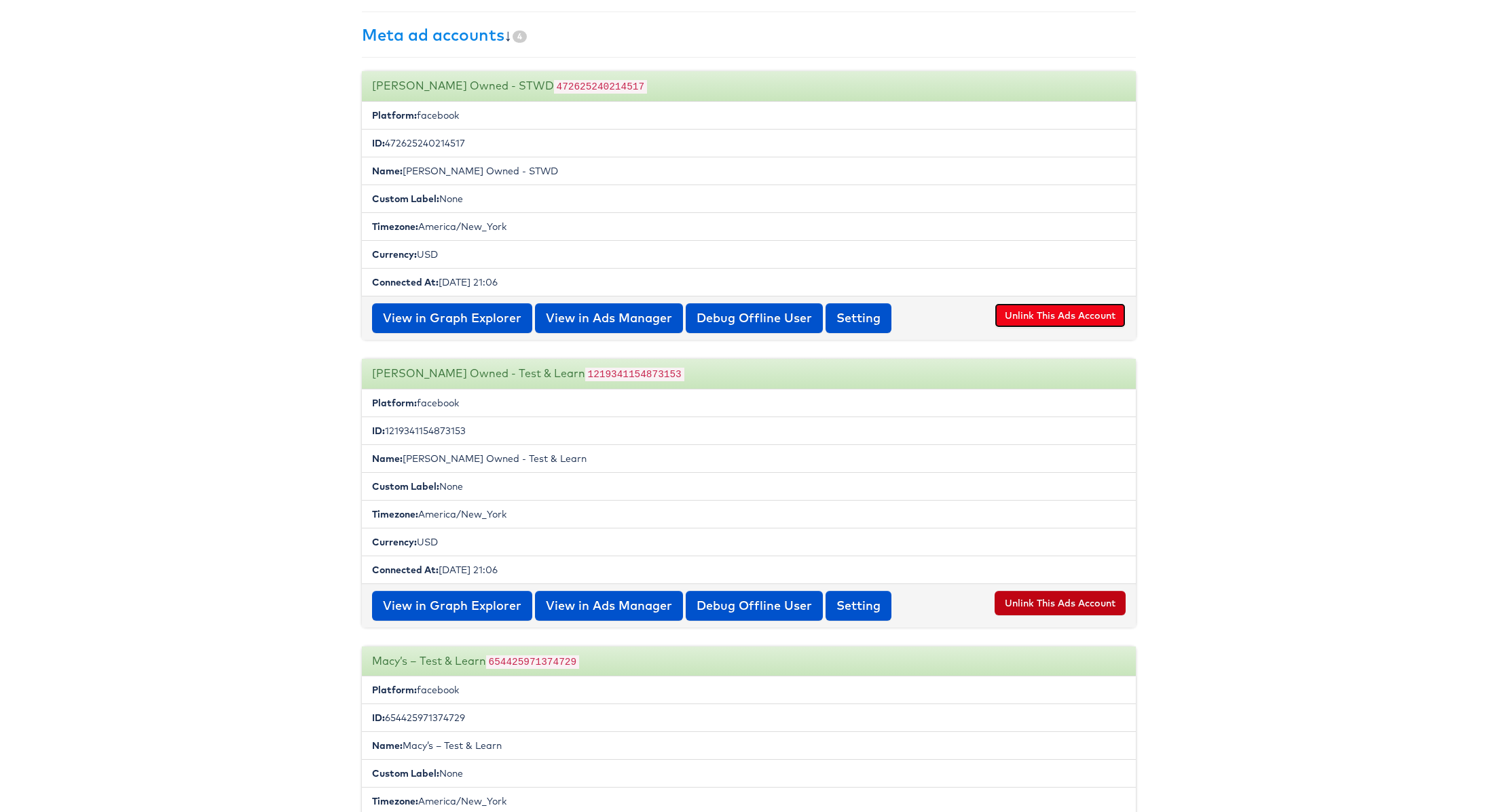
click at [1044, 304] on button "Unlink This Ads Account" at bounding box center [1060, 316] width 131 height 25
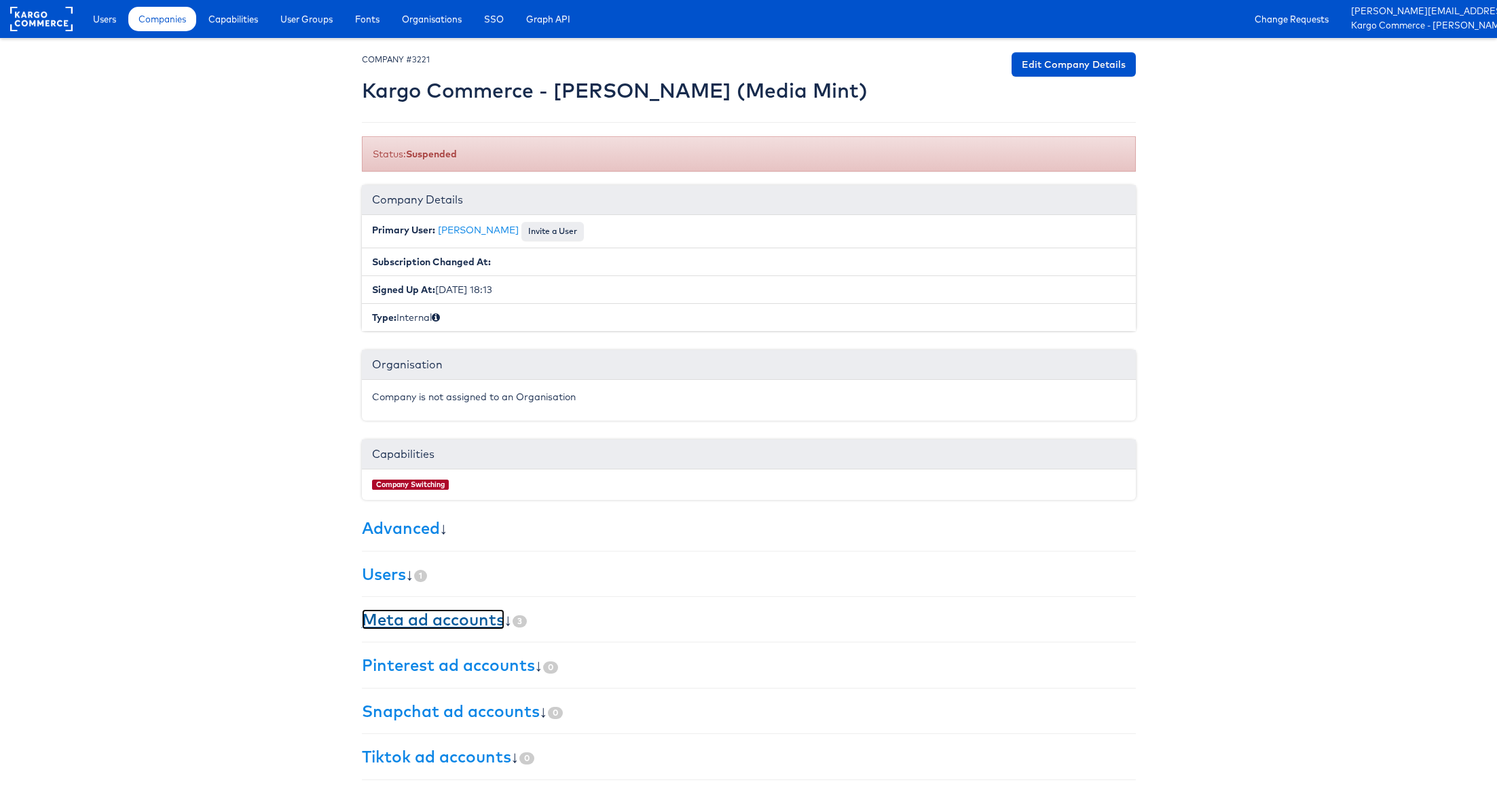
click at [407, 610] on link "Meta ad accounts" at bounding box center [433, 619] width 143 height 21
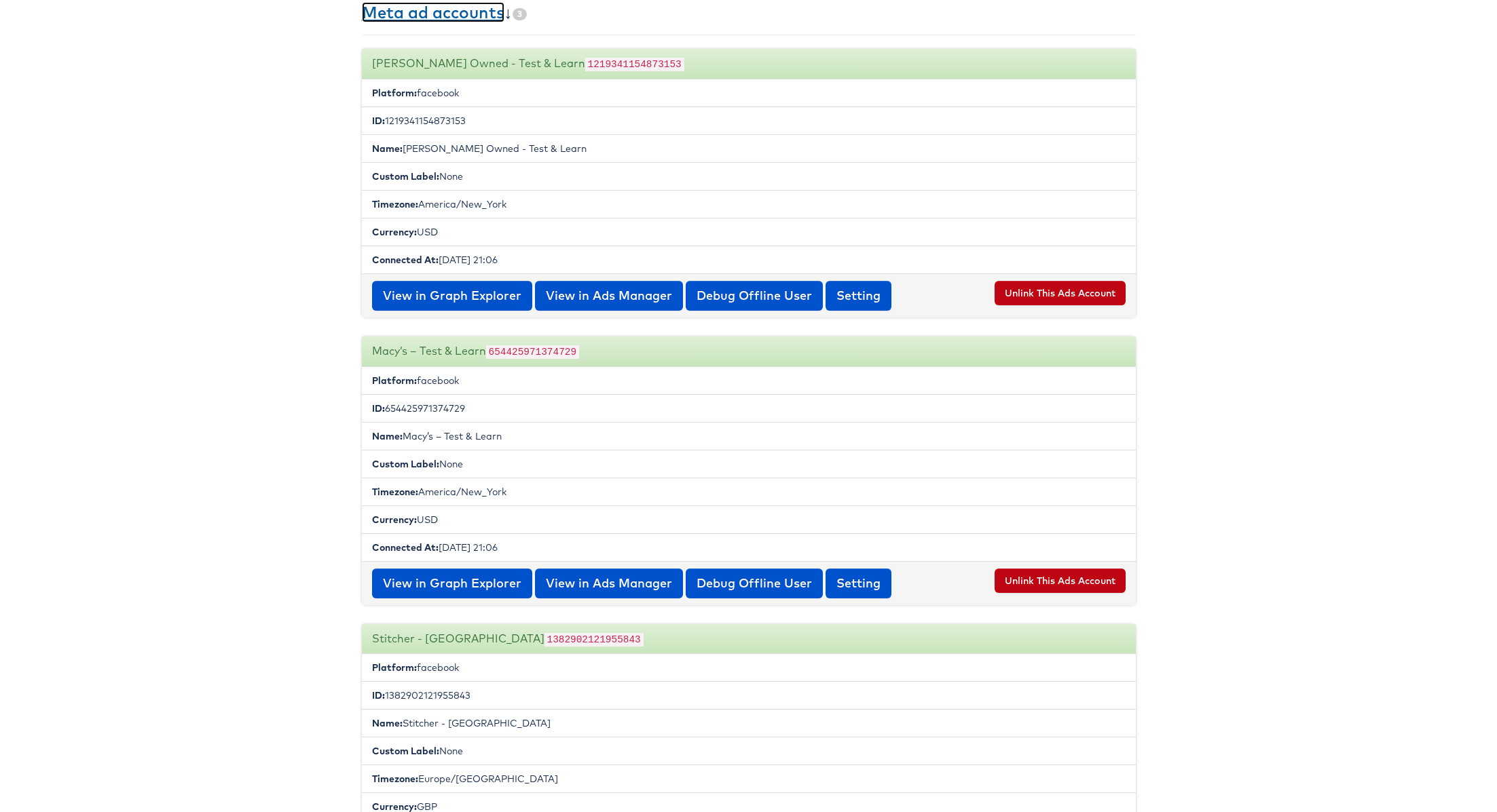
scroll to position [707, 0]
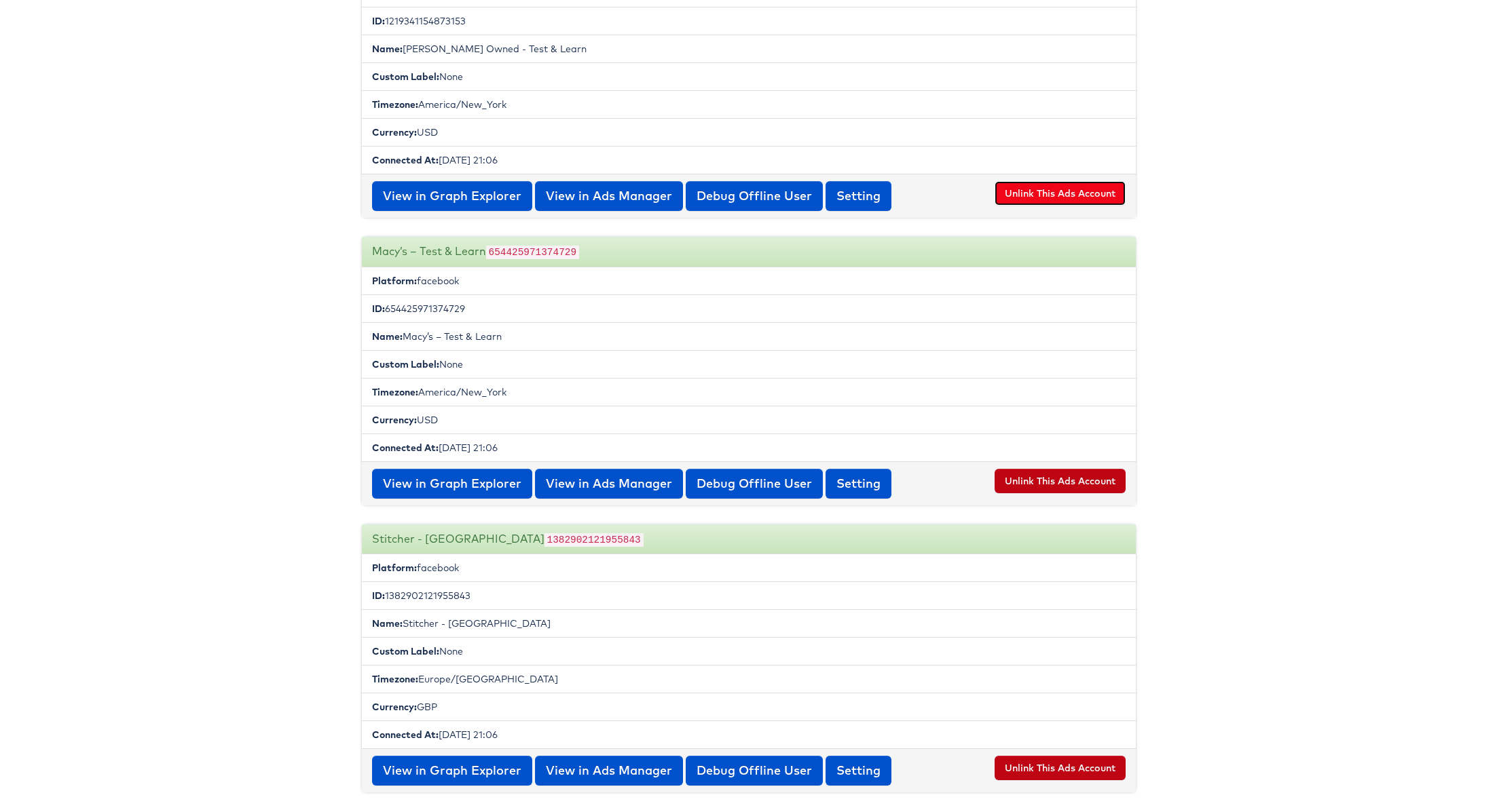
click at [1072, 184] on button "Unlink This Ads Account" at bounding box center [1060, 194] width 131 height 25
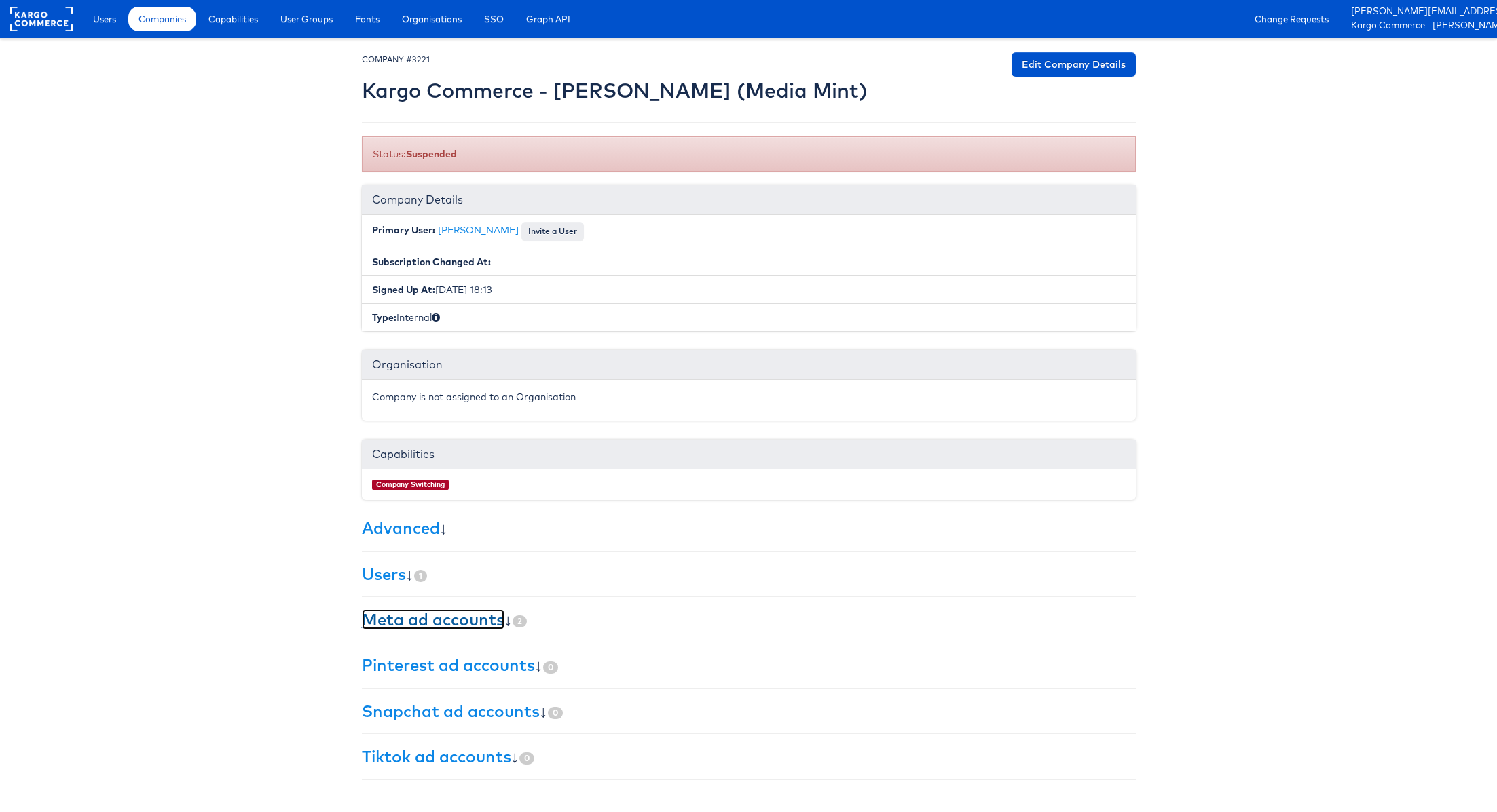
click at [450, 623] on link "Meta ad accounts" at bounding box center [433, 619] width 143 height 21
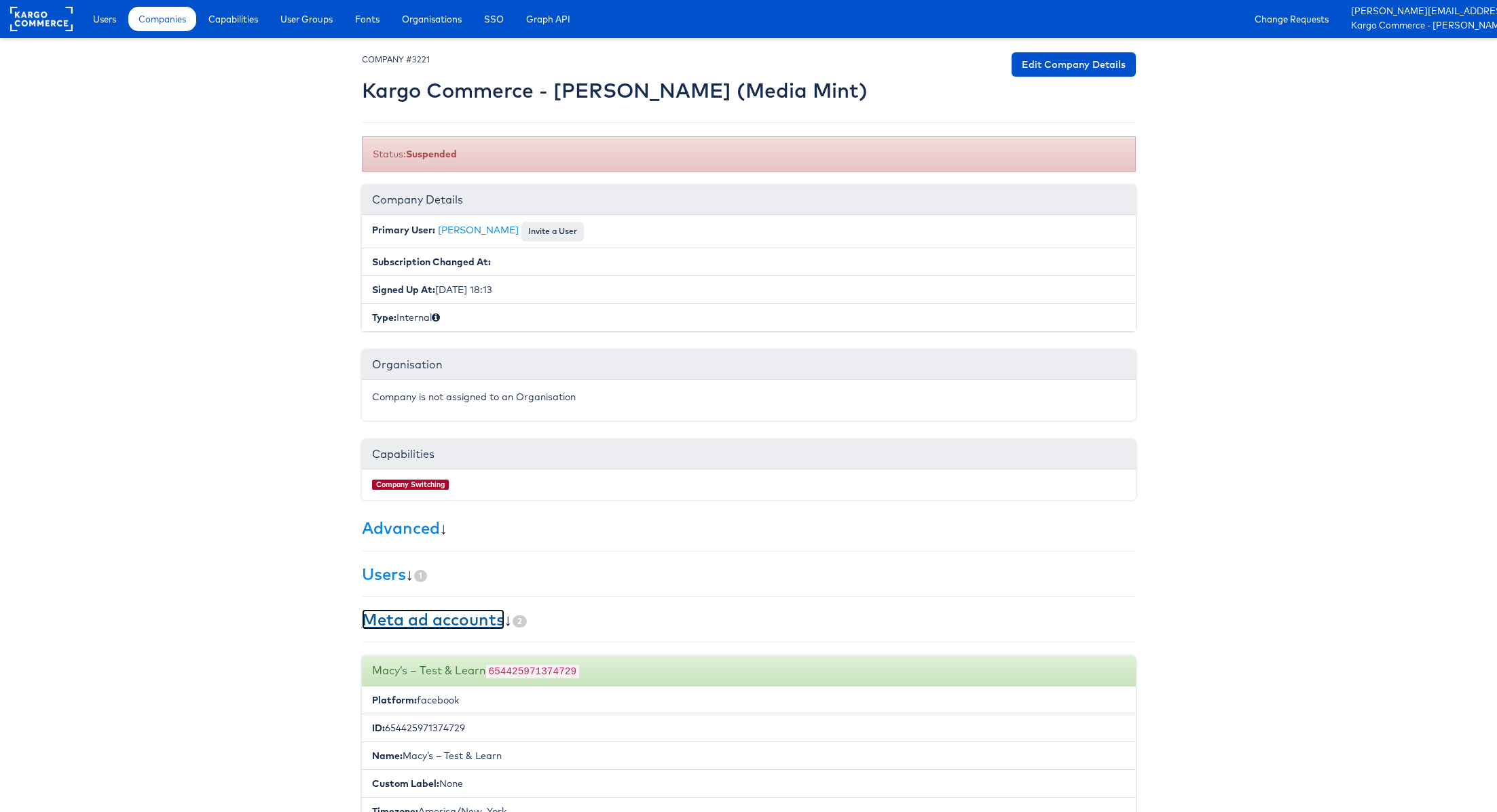
scroll to position [547, 0]
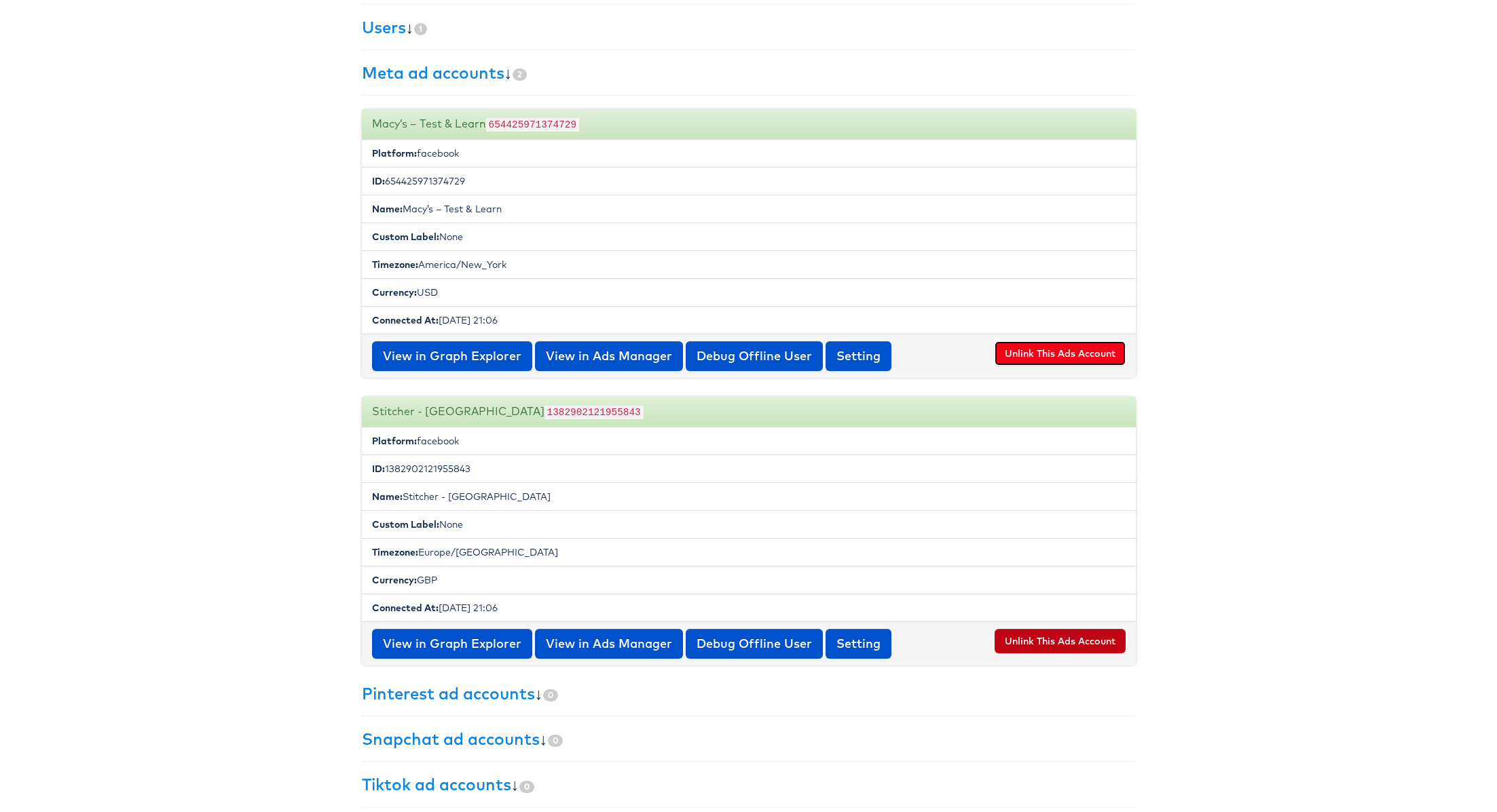
click at [1027, 342] on button "Unlink This Ads Account" at bounding box center [1060, 353] width 131 height 25
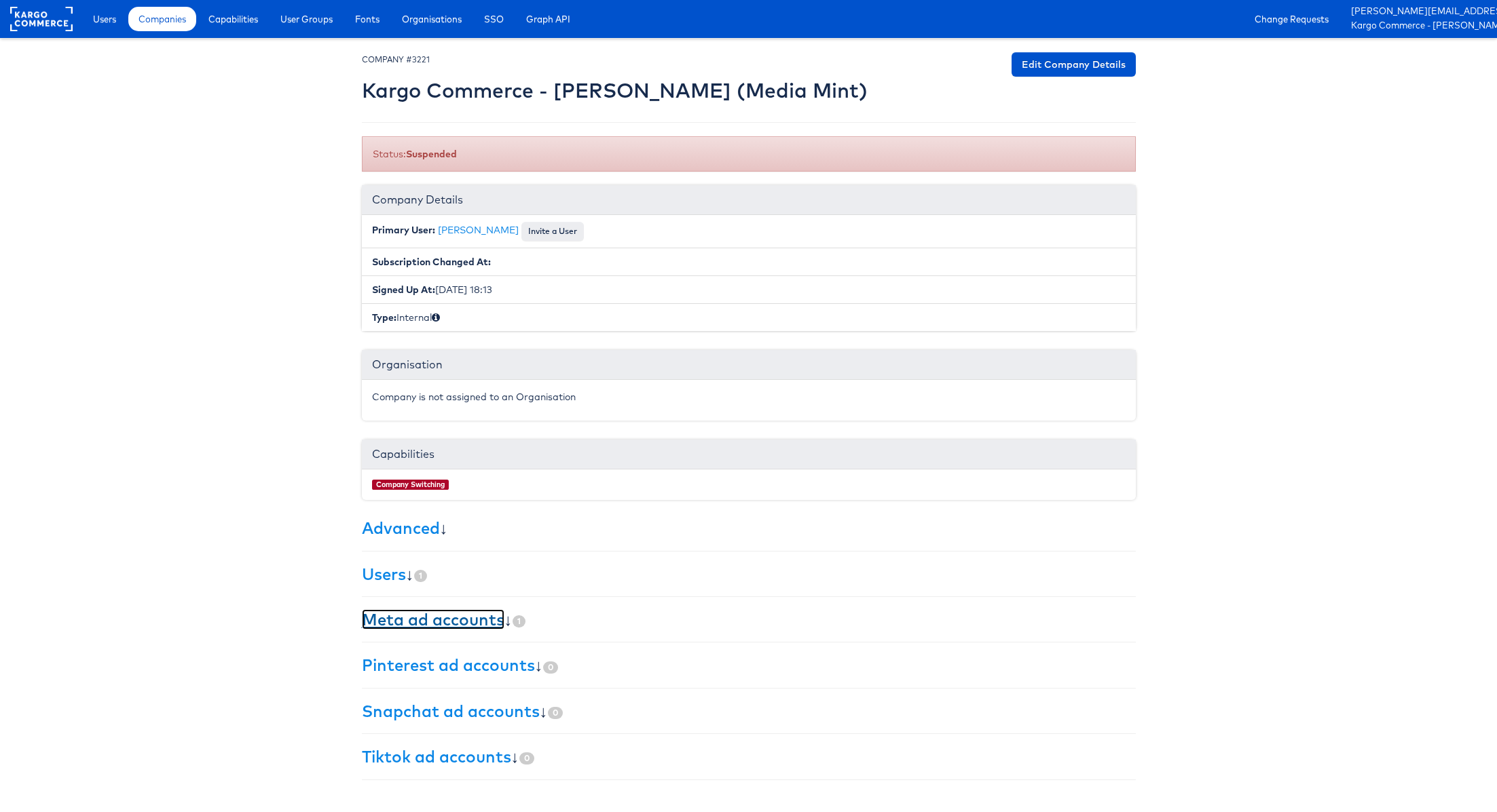
click at [467, 611] on link "Meta ad accounts" at bounding box center [433, 619] width 143 height 21
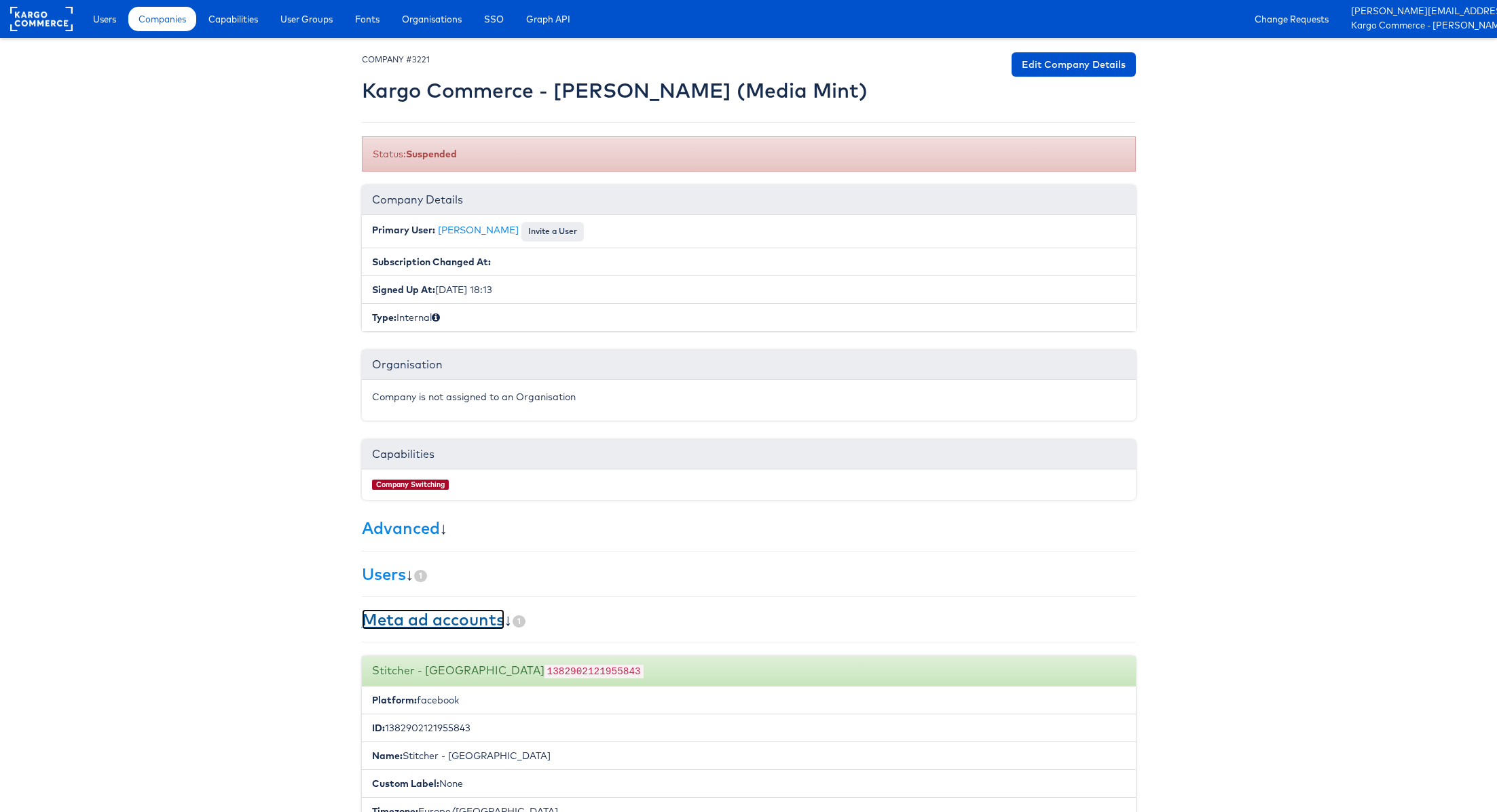
scroll to position [263, 0]
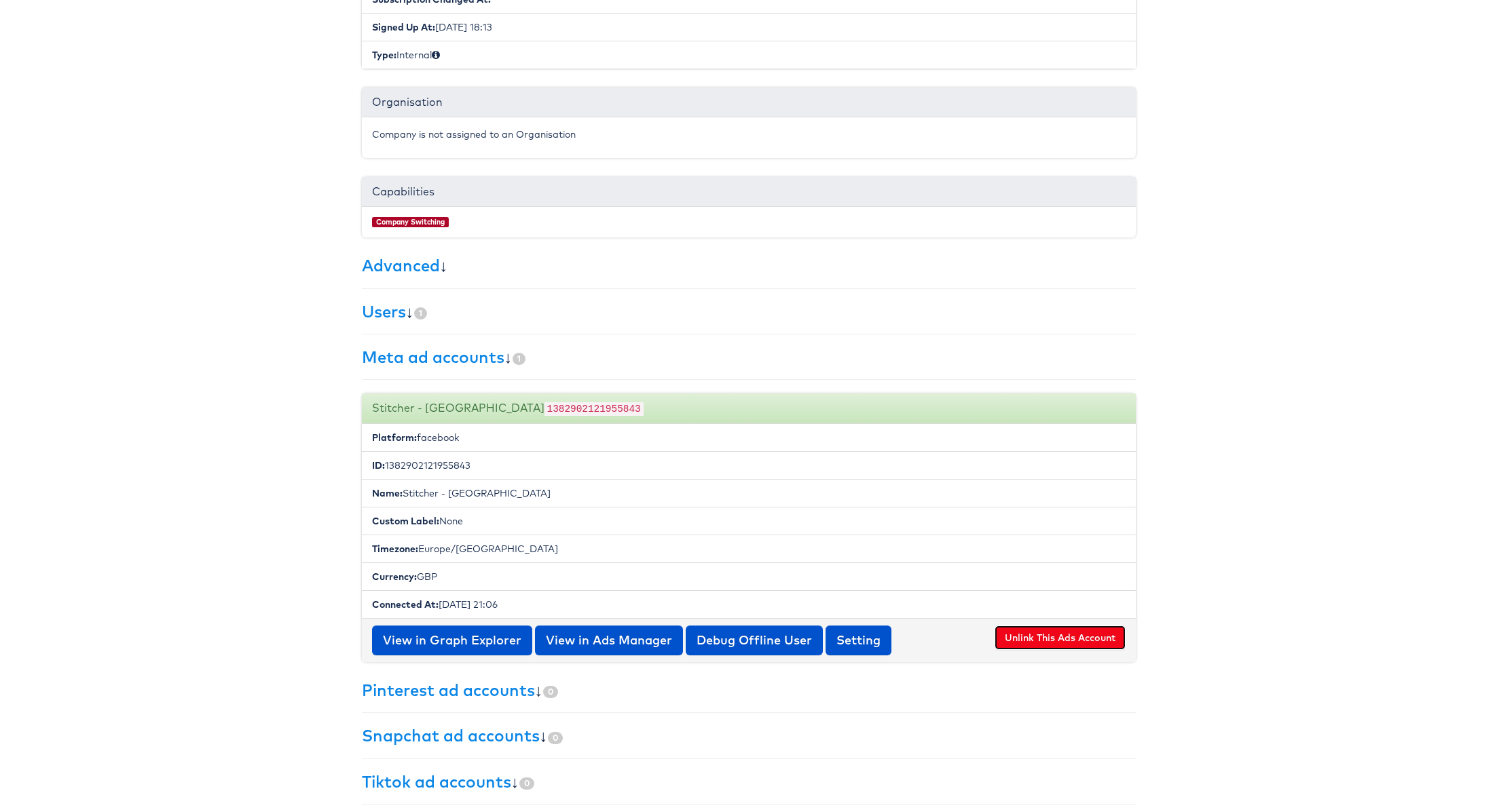
click at [1021, 632] on button "Unlink This Ads Account" at bounding box center [1060, 637] width 131 height 25
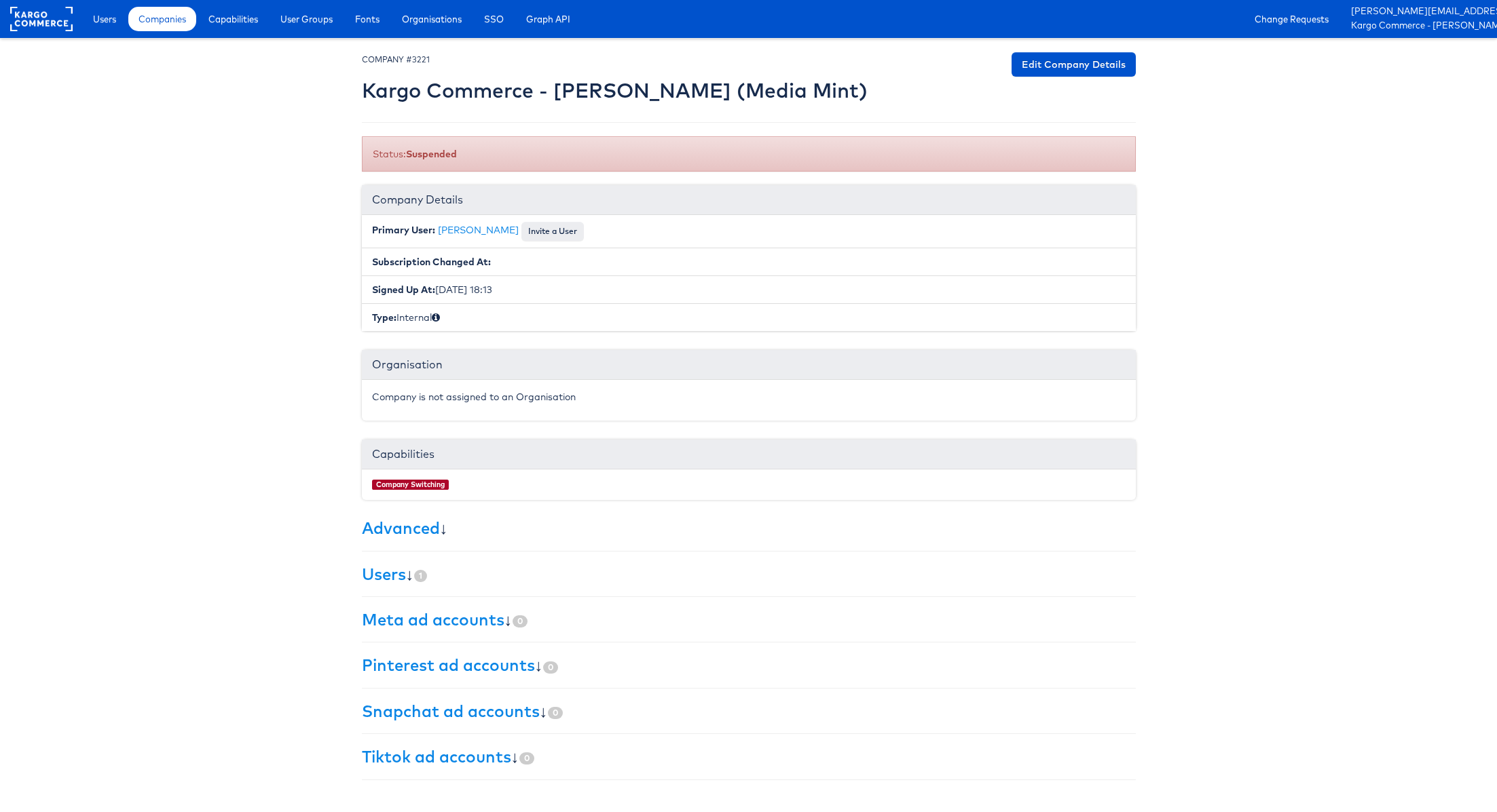
click at [278, 246] on body "Users Companies Capabilities User Groups Fonts Organisations SSO Graph API Chan…" at bounding box center [748, 397] width 1497 height 794
click at [108, 21] on span "Users" at bounding box center [104, 19] width 23 height 14
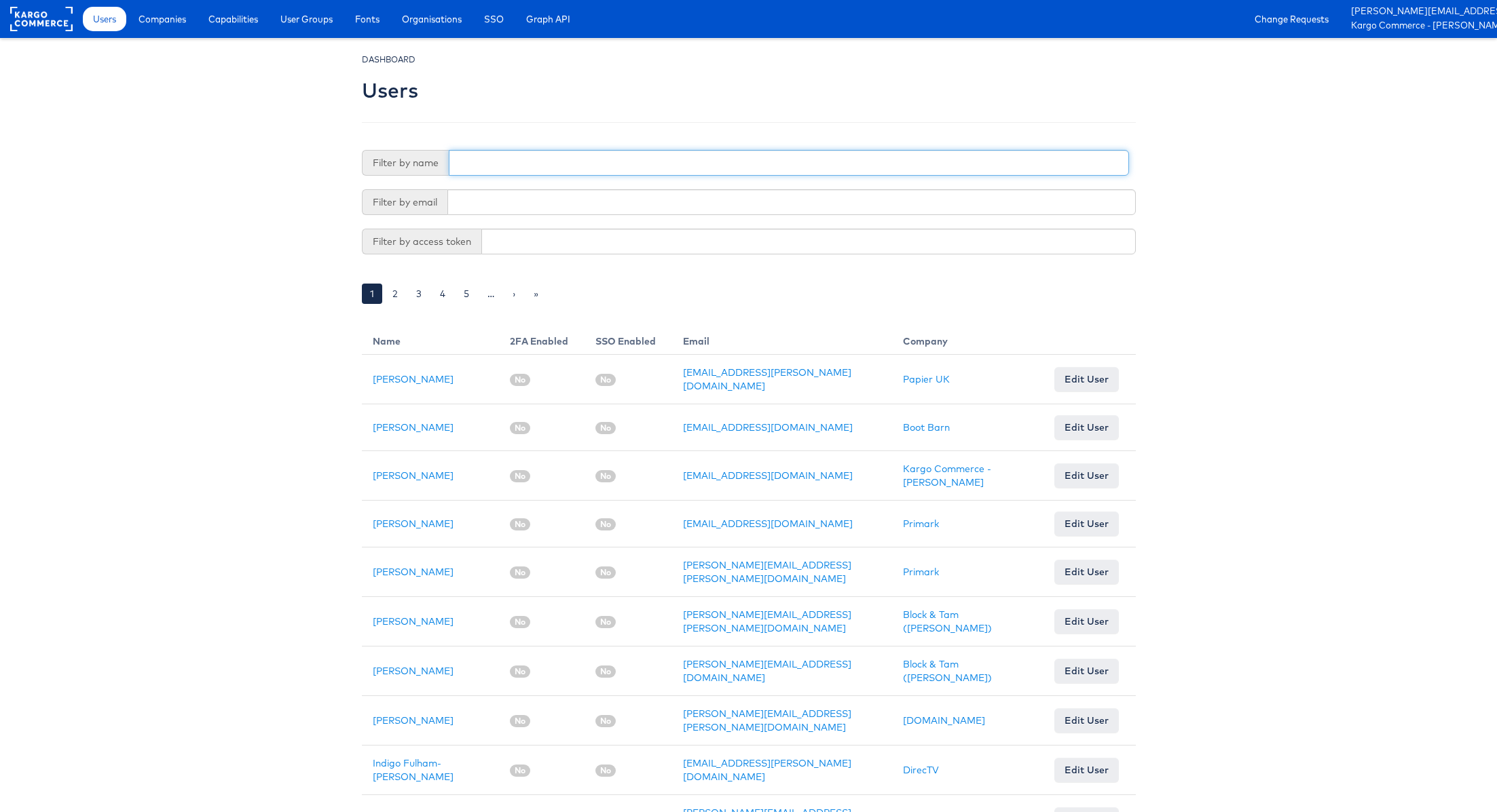
click at [512, 156] on input "text" at bounding box center [788, 163] width 680 height 26
type input "[PERSON_NAME]"
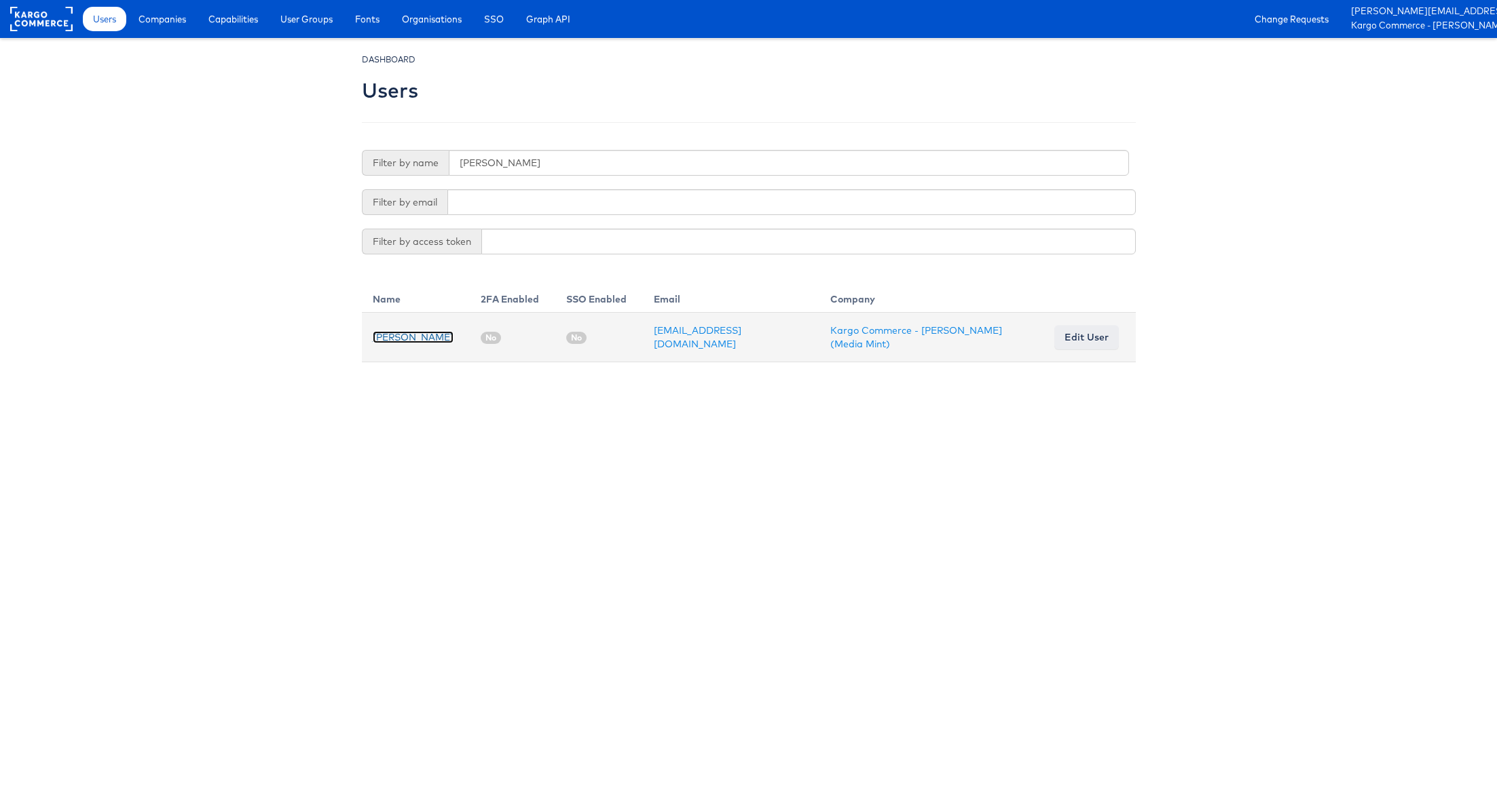
click at [401, 332] on link "[PERSON_NAME]" at bounding box center [412, 338] width 80 height 12
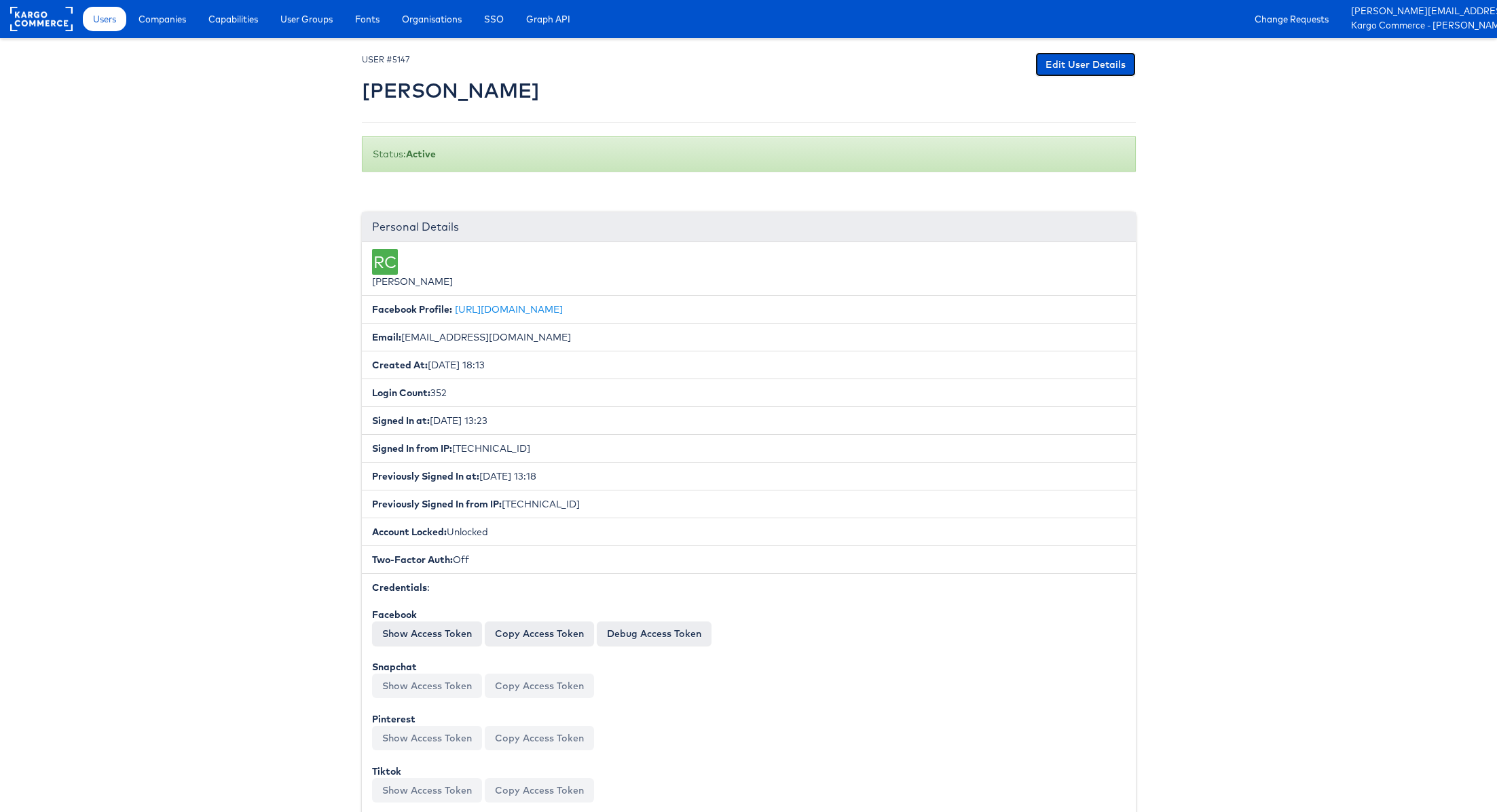
click at [1084, 66] on link "Edit User Details" at bounding box center [1085, 65] width 100 height 25
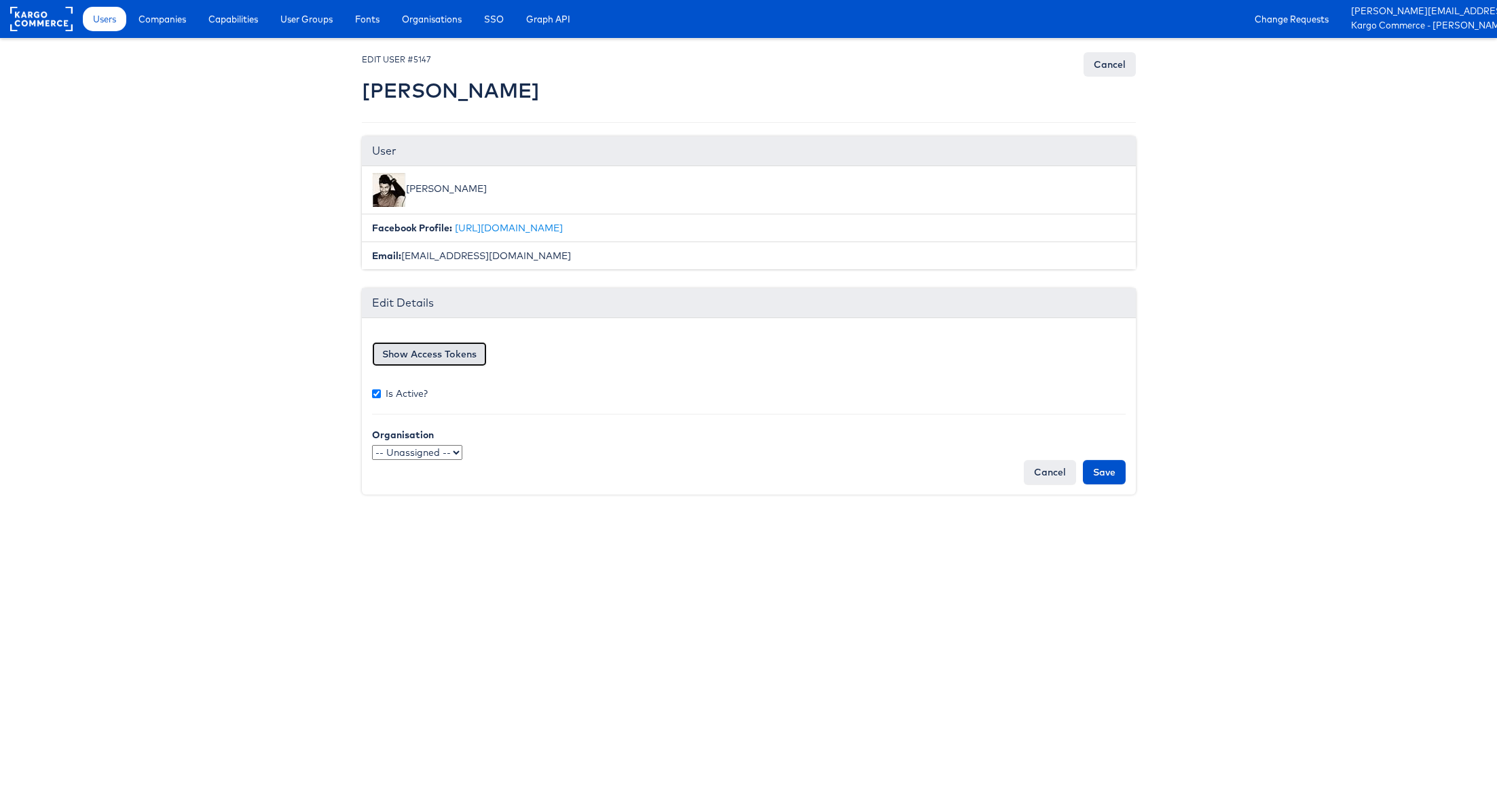
click at [454, 350] on button "Show Access Tokens" at bounding box center [430, 354] width 115 height 25
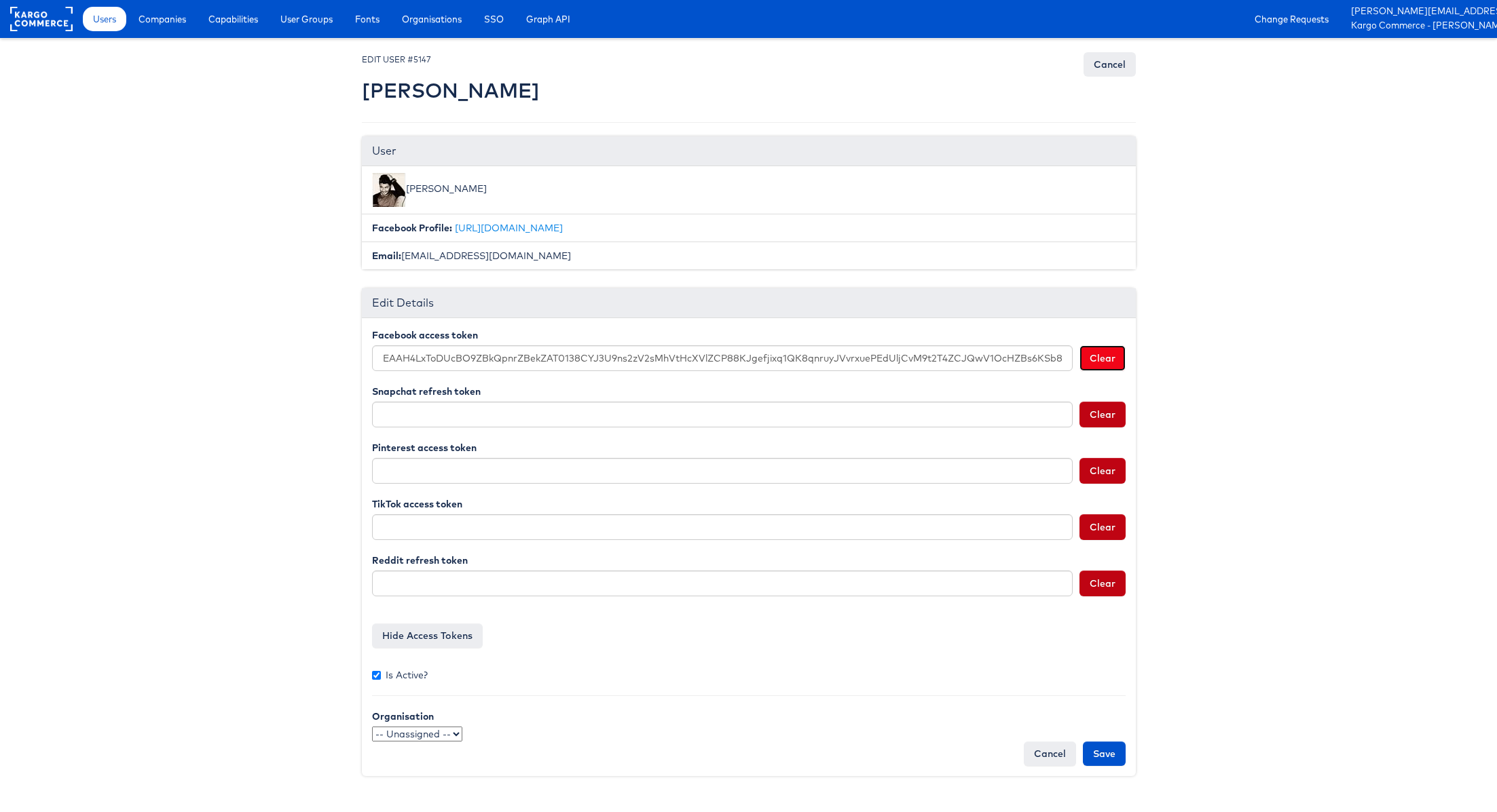
click at [1108, 353] on button "Clear" at bounding box center [1102, 358] width 46 height 26
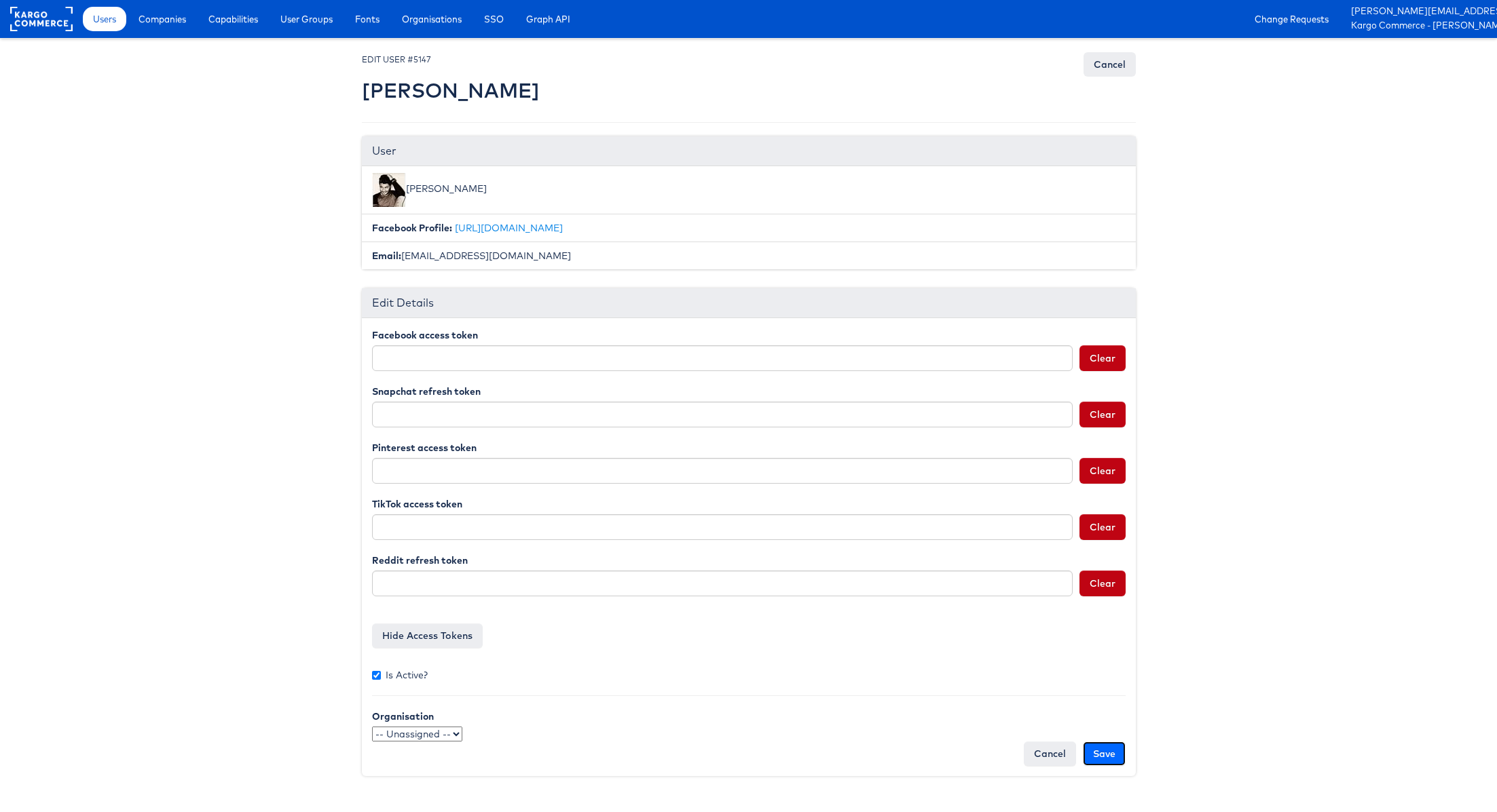
click at [1100, 757] on input "Save" at bounding box center [1104, 753] width 43 height 25
type input "Saving..."
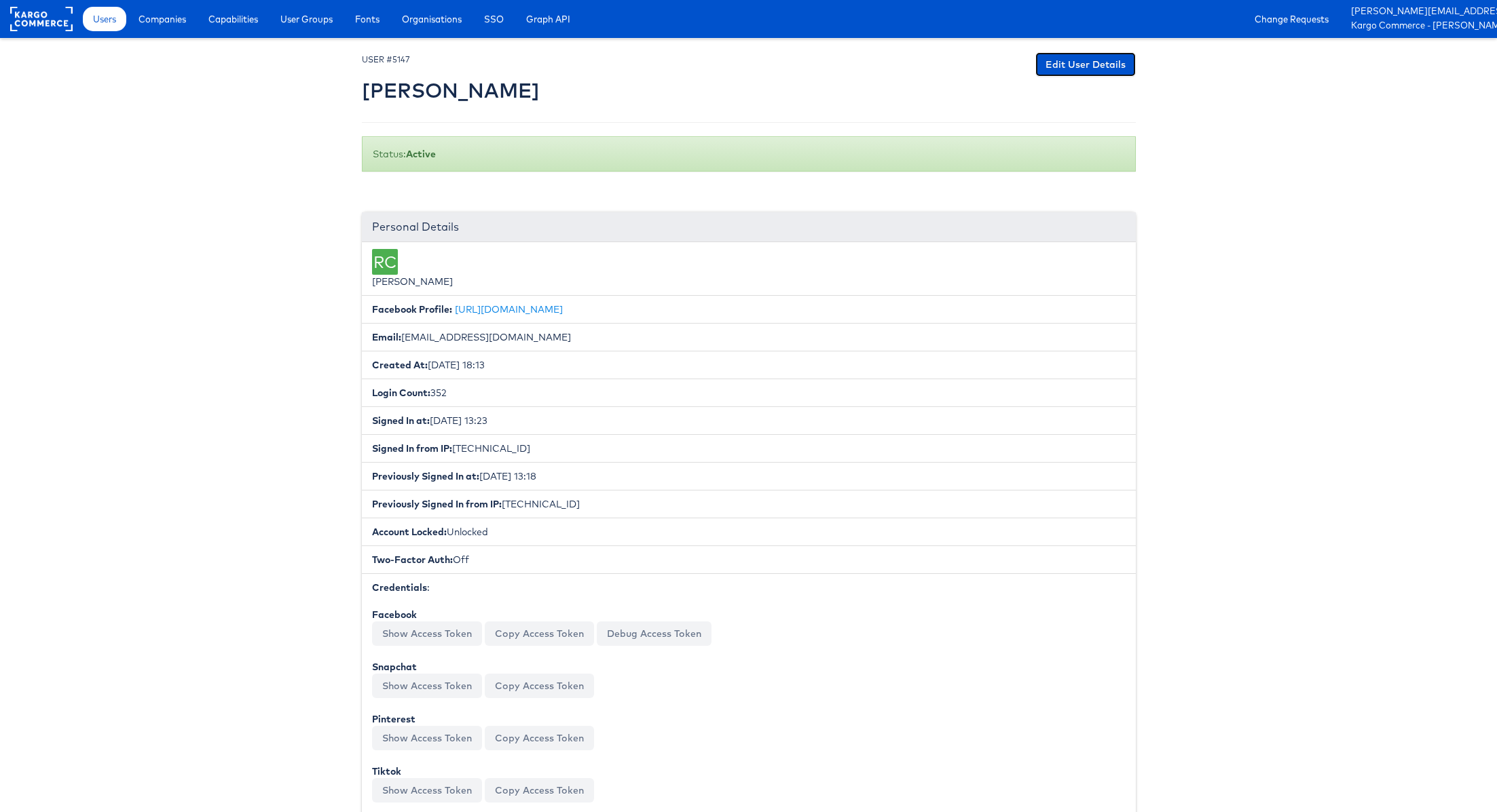
click at [1066, 71] on link "Edit User Details" at bounding box center [1085, 65] width 100 height 25
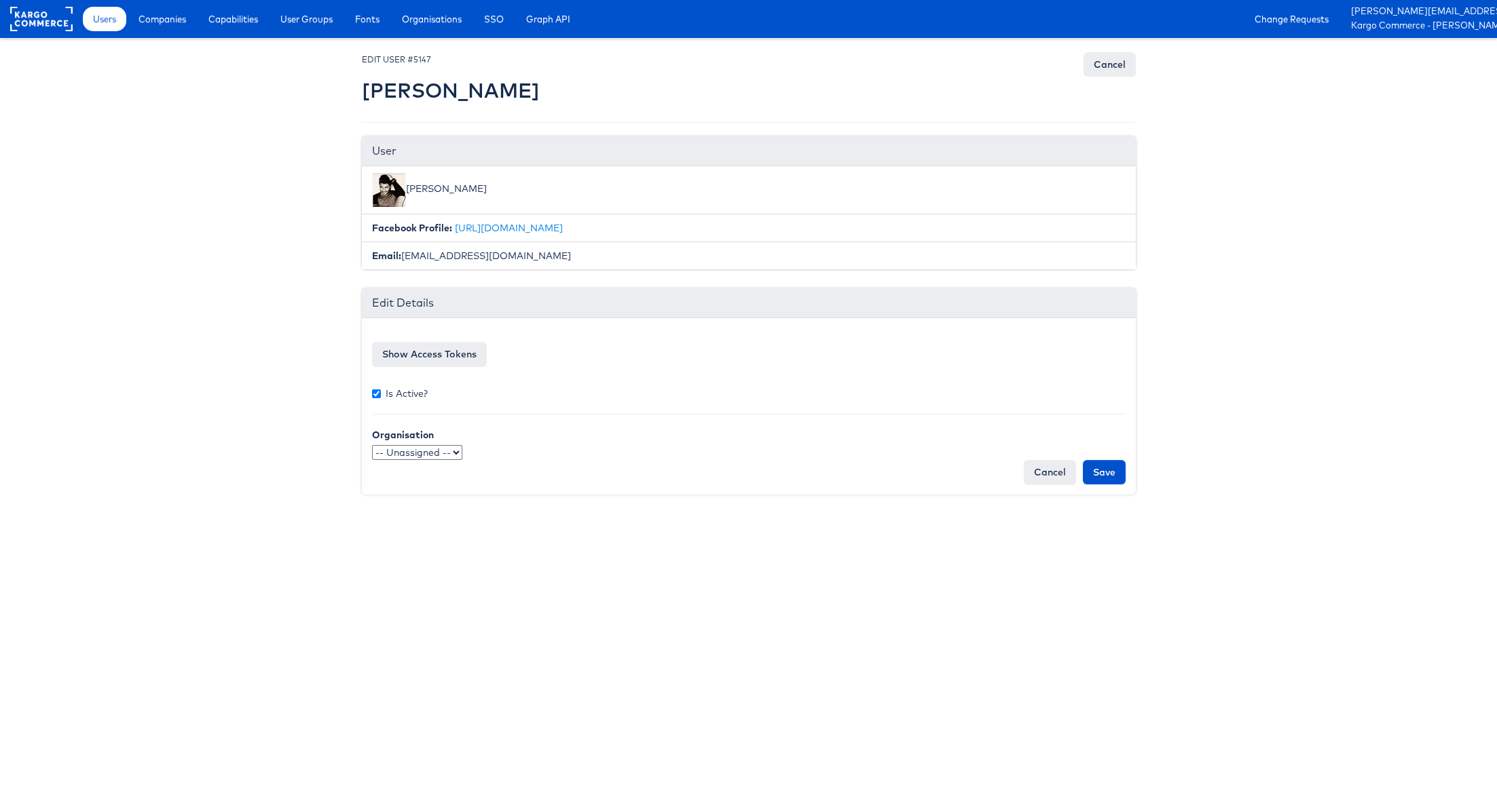
click at [381, 388] on label "Is Active?" at bounding box center [400, 394] width 56 height 14
click at [381, 389] on input "Is Active?" at bounding box center [376, 393] width 9 height 9
checkbox input "false"
click at [1113, 467] on input "Save" at bounding box center [1104, 473] width 43 height 25
type input "Saving..."
